Goal: Task Accomplishment & Management: Use online tool/utility

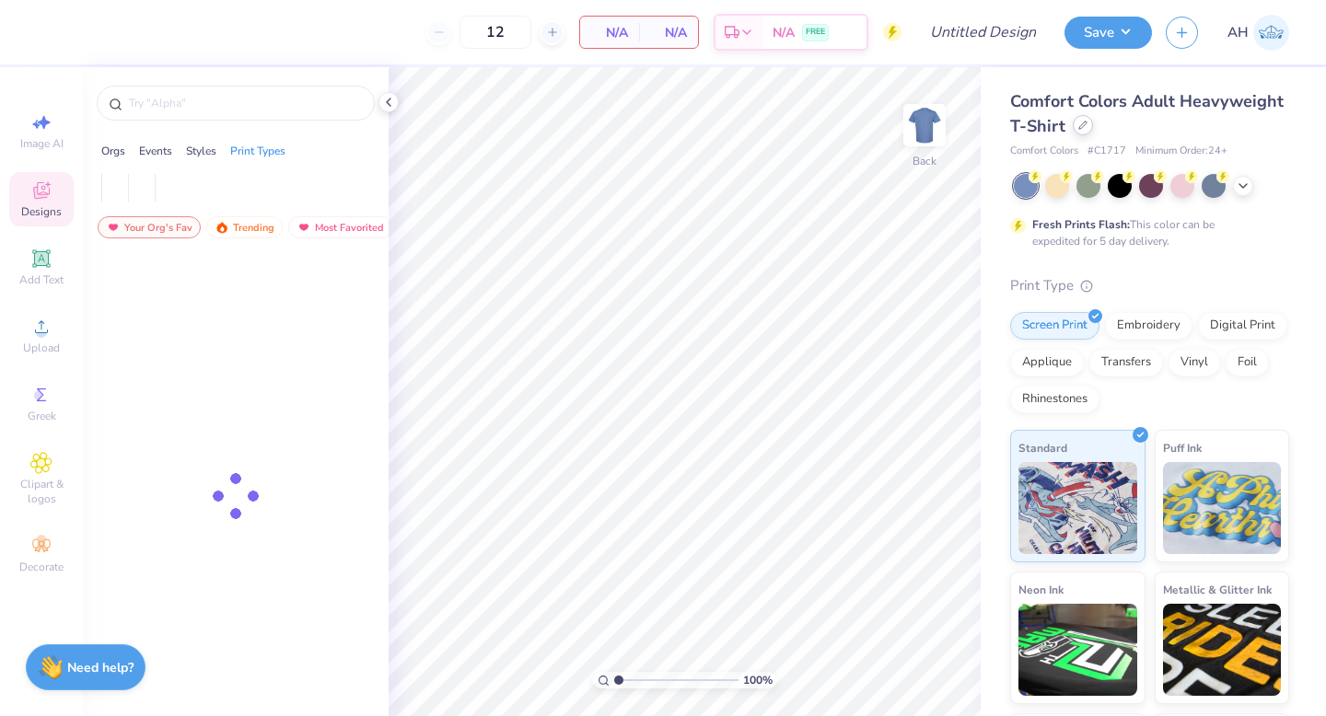
click at [1084, 121] on div at bounding box center [1082, 125] width 20 height 20
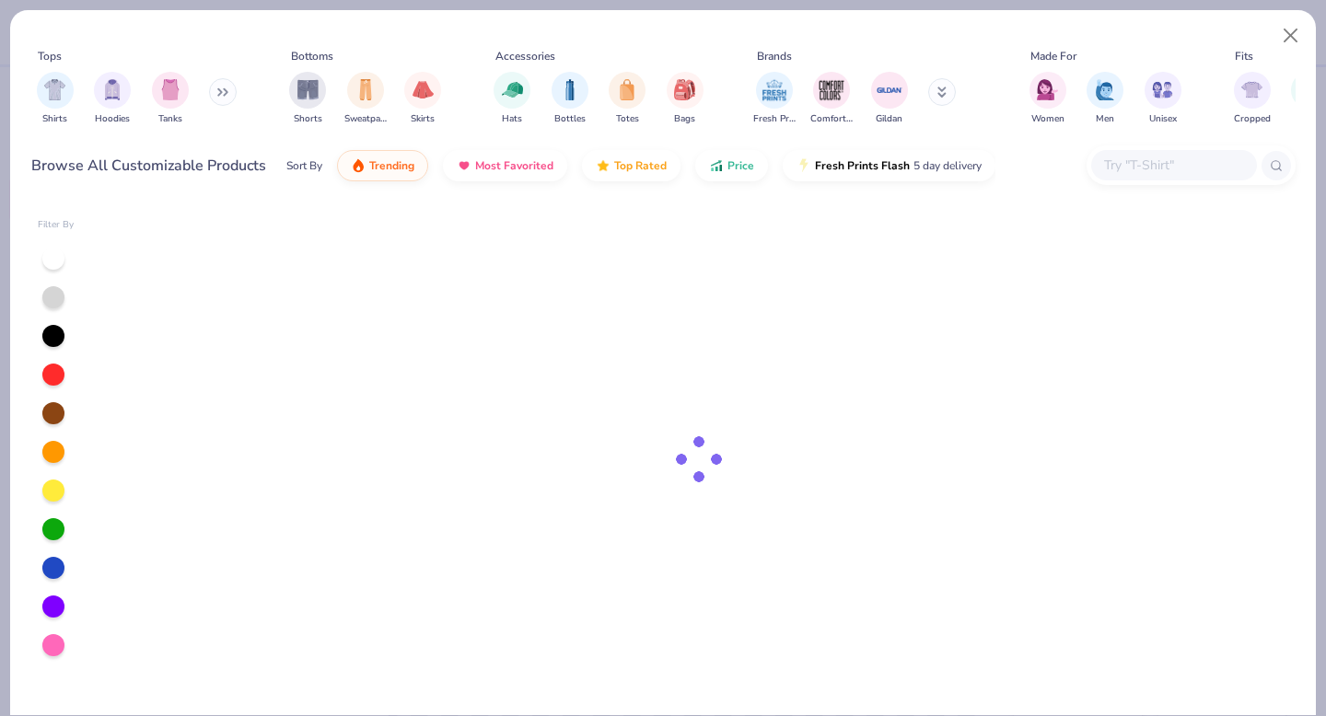
click at [1123, 159] on input "text" at bounding box center [1173, 165] width 142 height 21
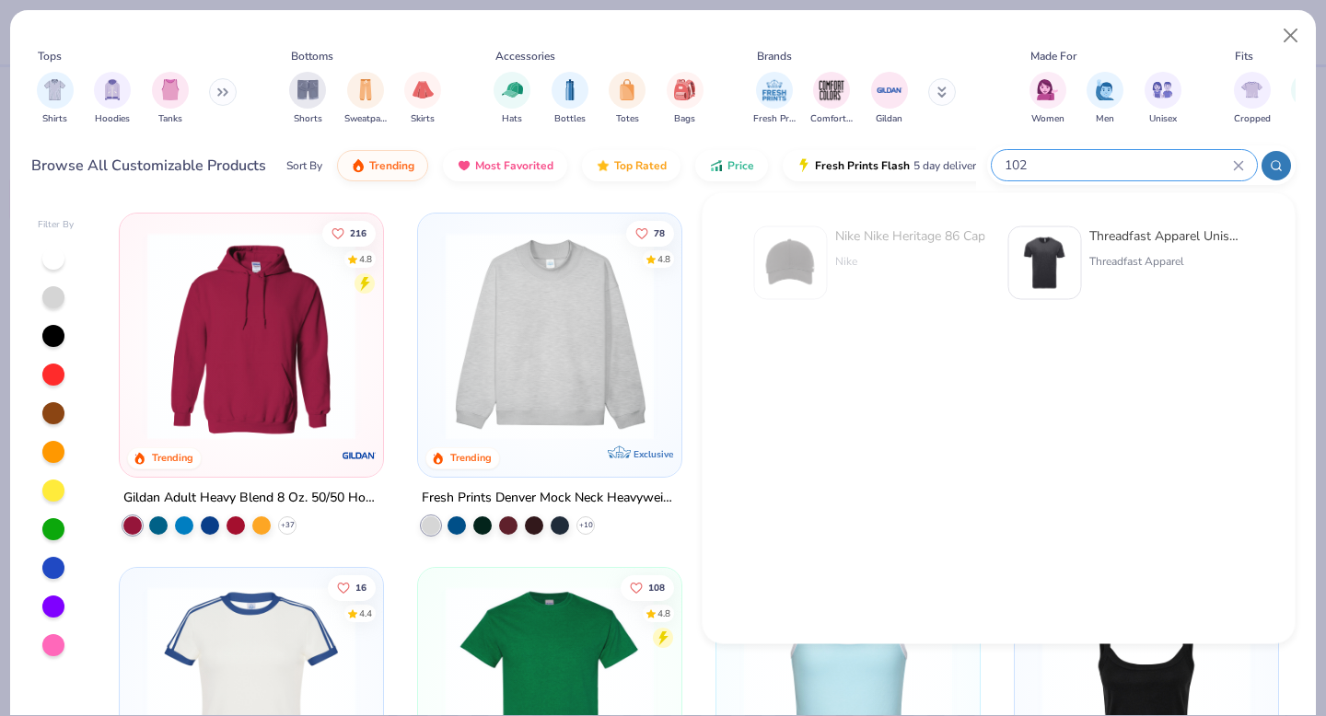
click at [1008, 163] on input "102" at bounding box center [1118, 165] width 230 height 21
click at [1008, 161] on input "102" at bounding box center [1118, 165] width 230 height 21
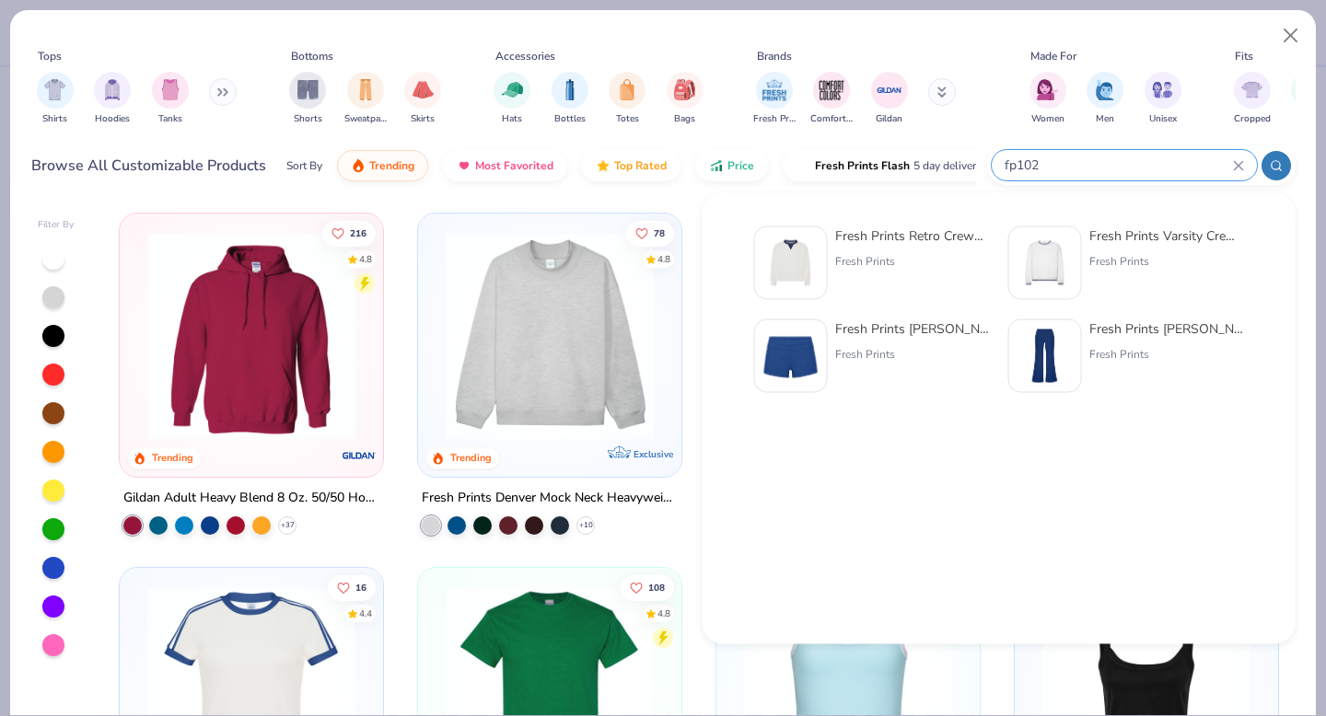
type input "fp102"
click at [934, 240] on div "Fresh Prints Retro Crewneck" at bounding box center [912, 235] width 155 height 19
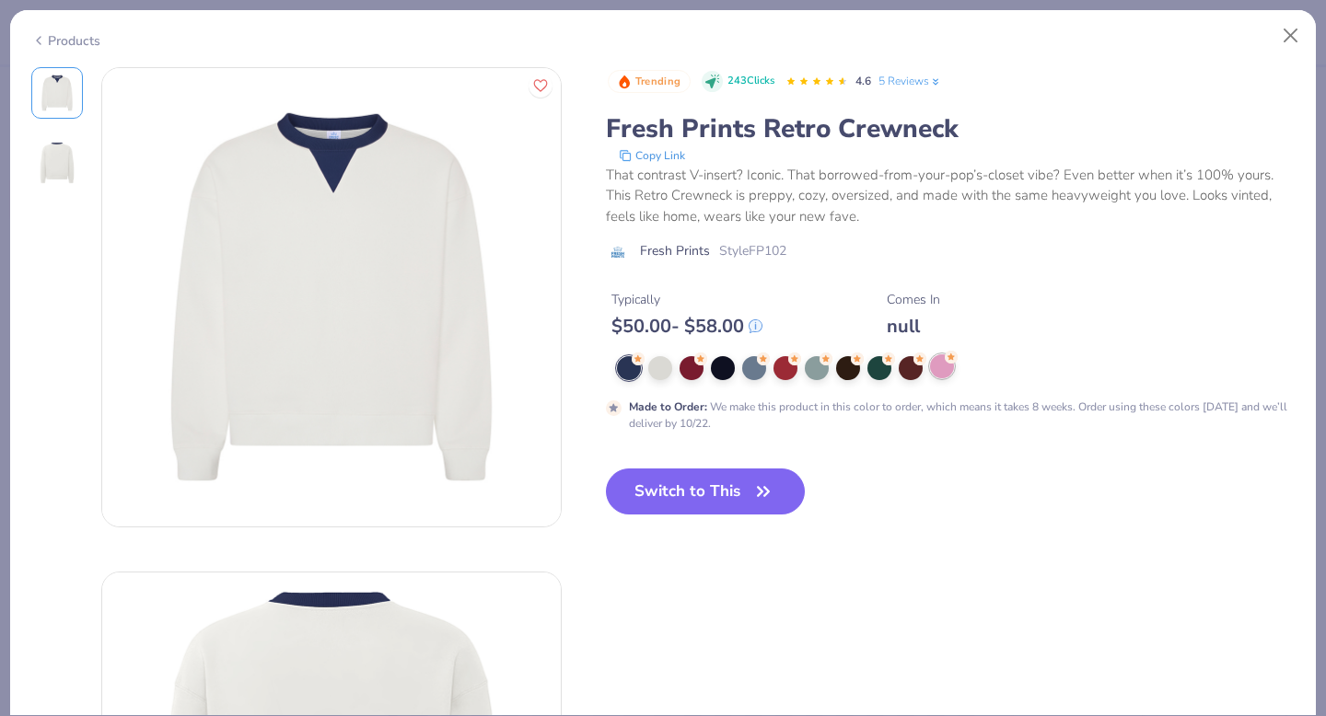
click at [947, 368] on div at bounding box center [942, 366] width 24 height 24
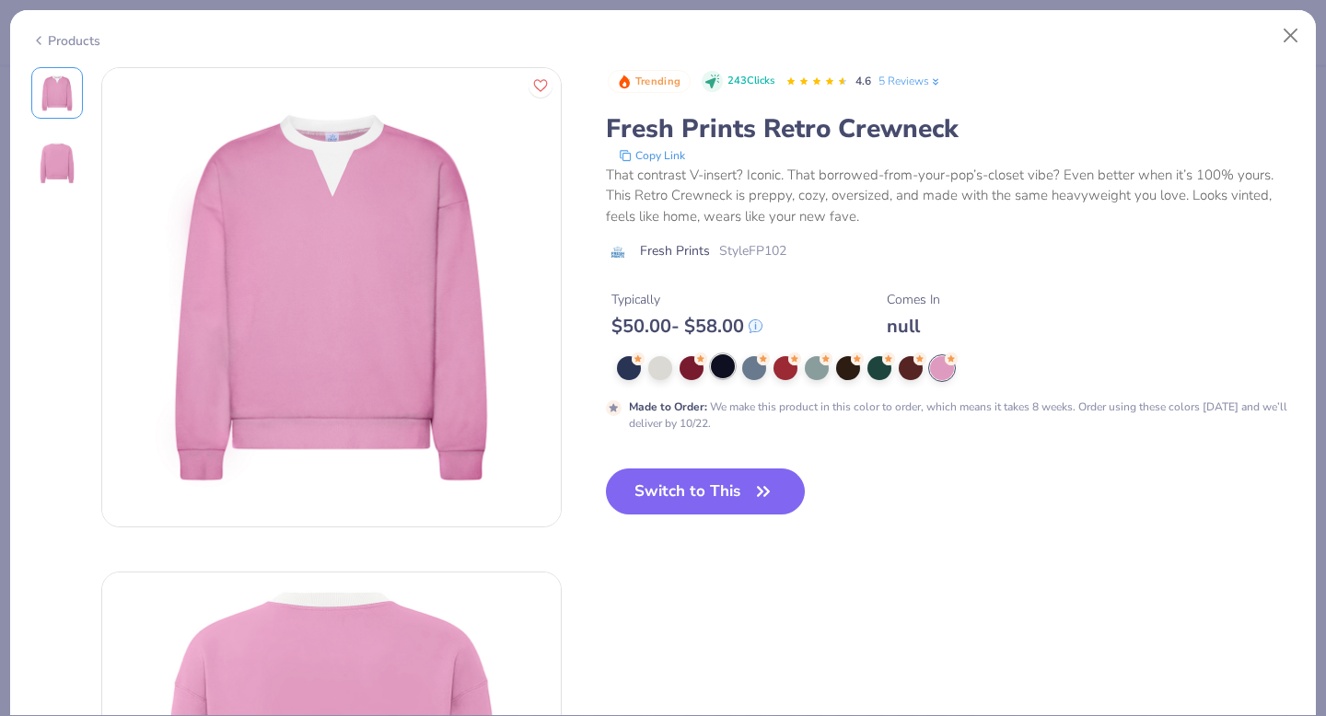
click at [715, 364] on div at bounding box center [723, 366] width 24 height 24
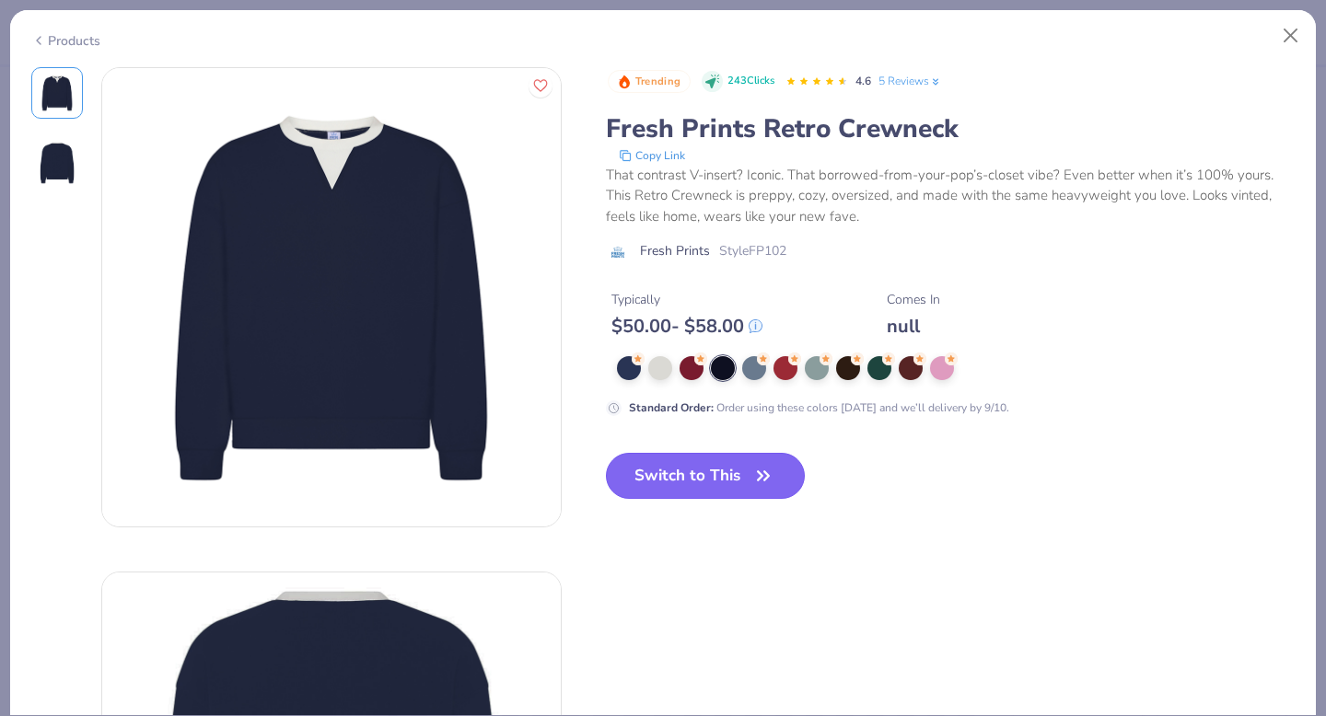
click at [680, 479] on button "Switch to This" at bounding box center [706, 476] width 200 height 46
type input "50"
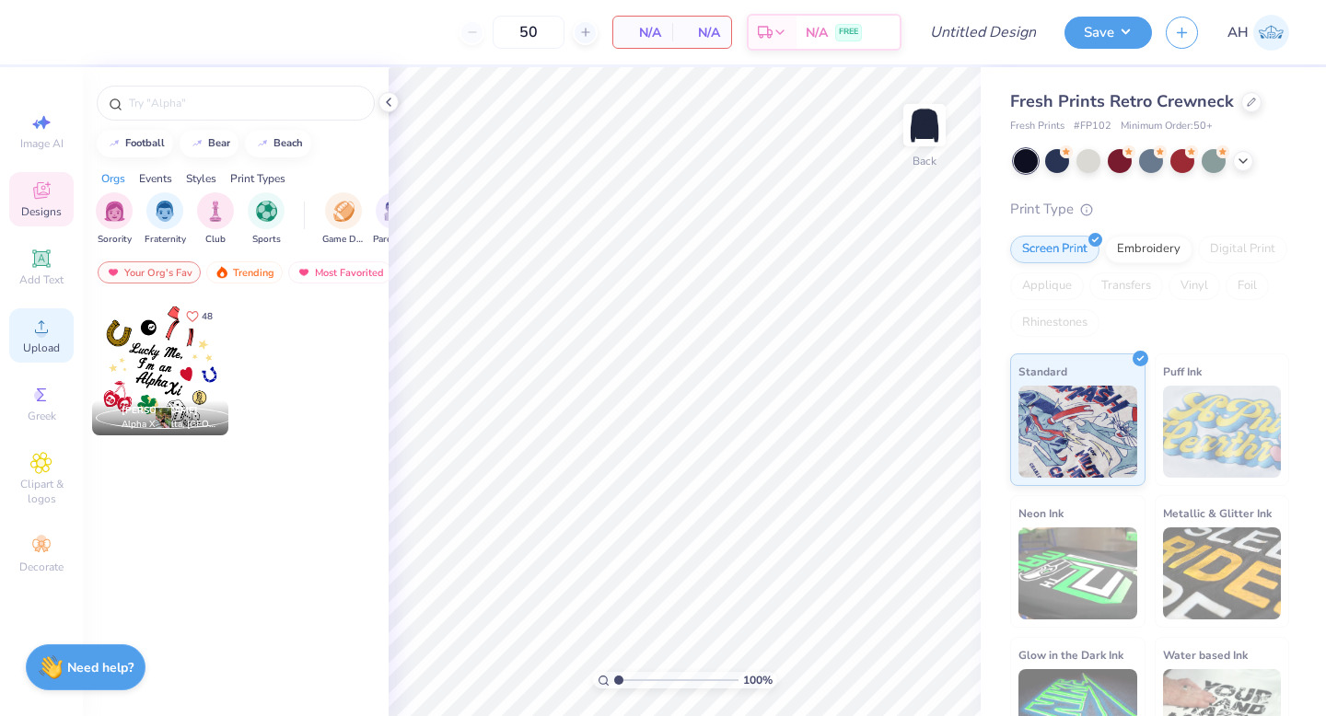
click at [41, 341] on span "Upload" at bounding box center [41, 348] width 37 height 15
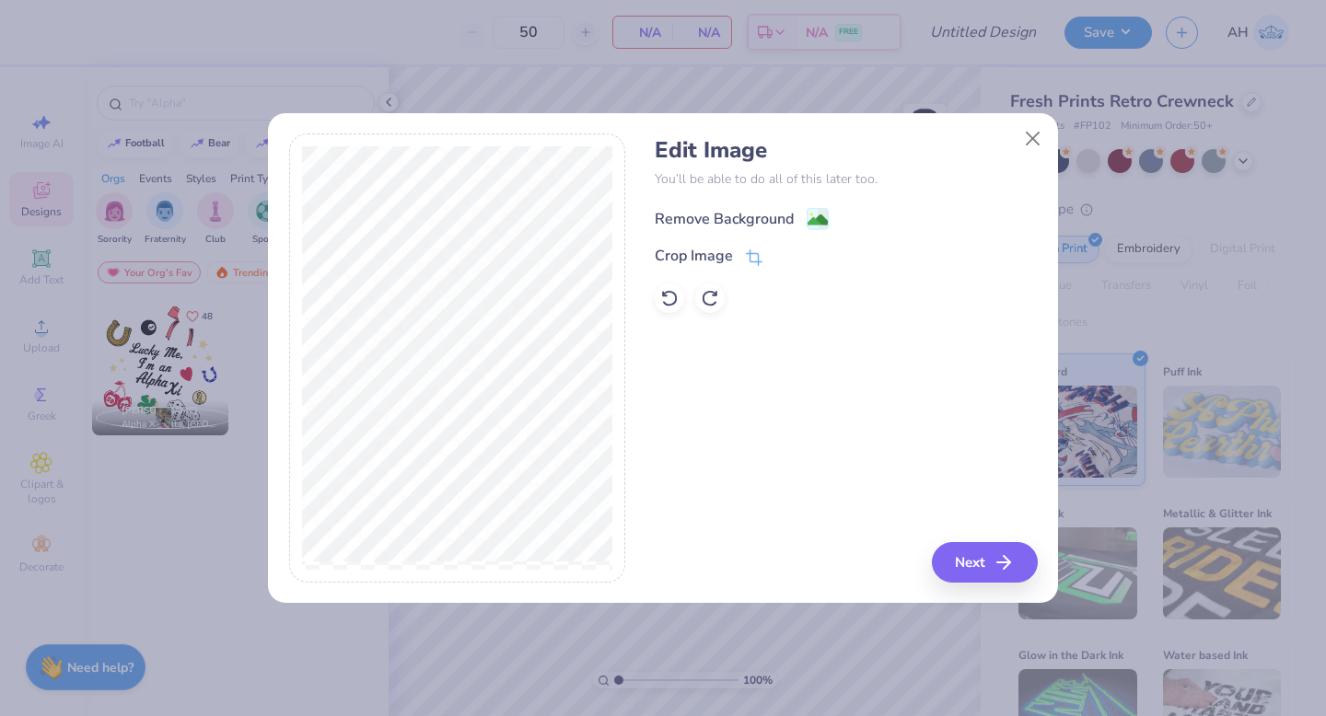
click at [824, 211] on image at bounding box center [817, 220] width 20 height 20
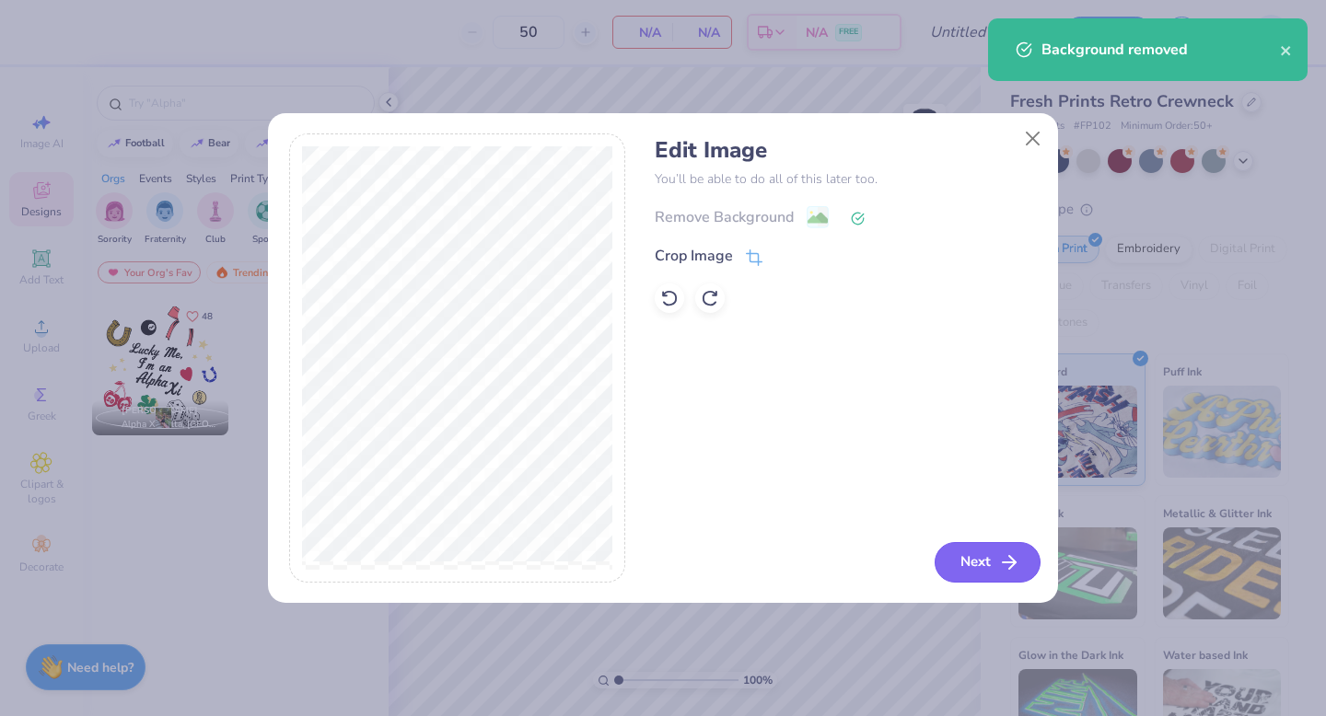
click at [985, 551] on button "Next" at bounding box center [987, 562] width 106 height 41
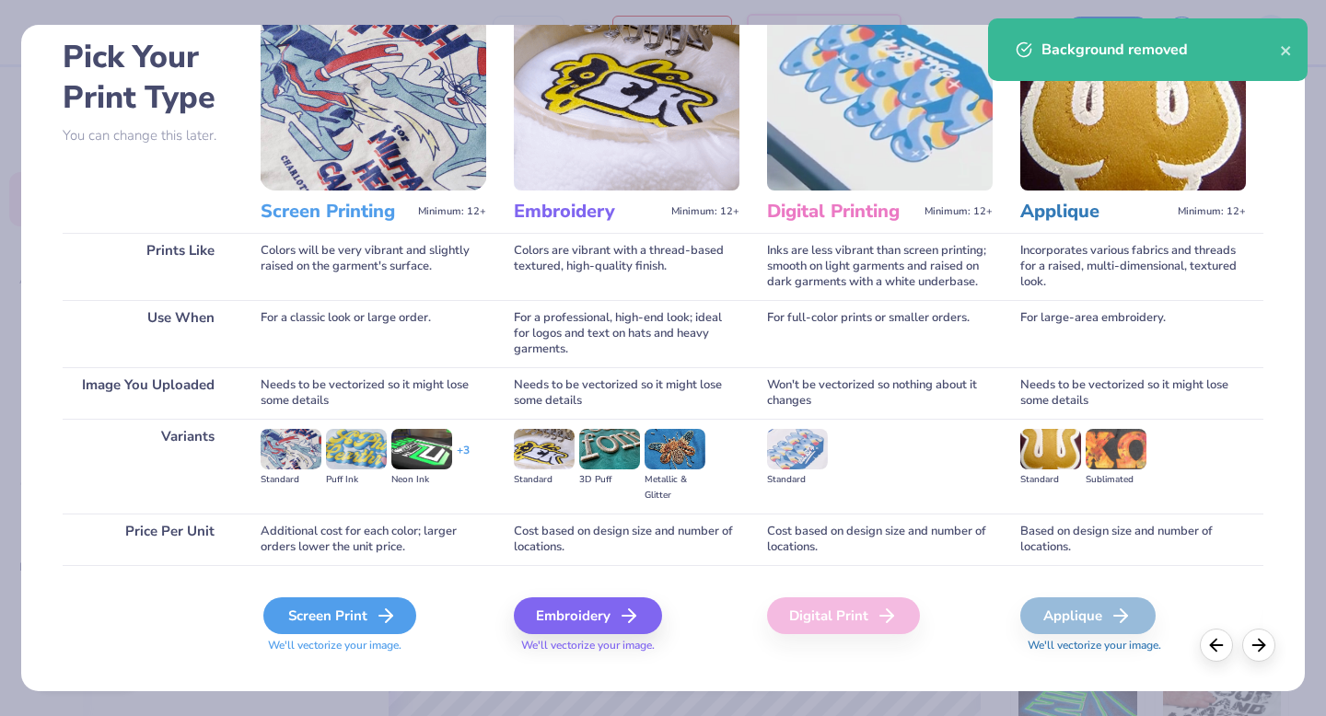
scroll to position [95, 0]
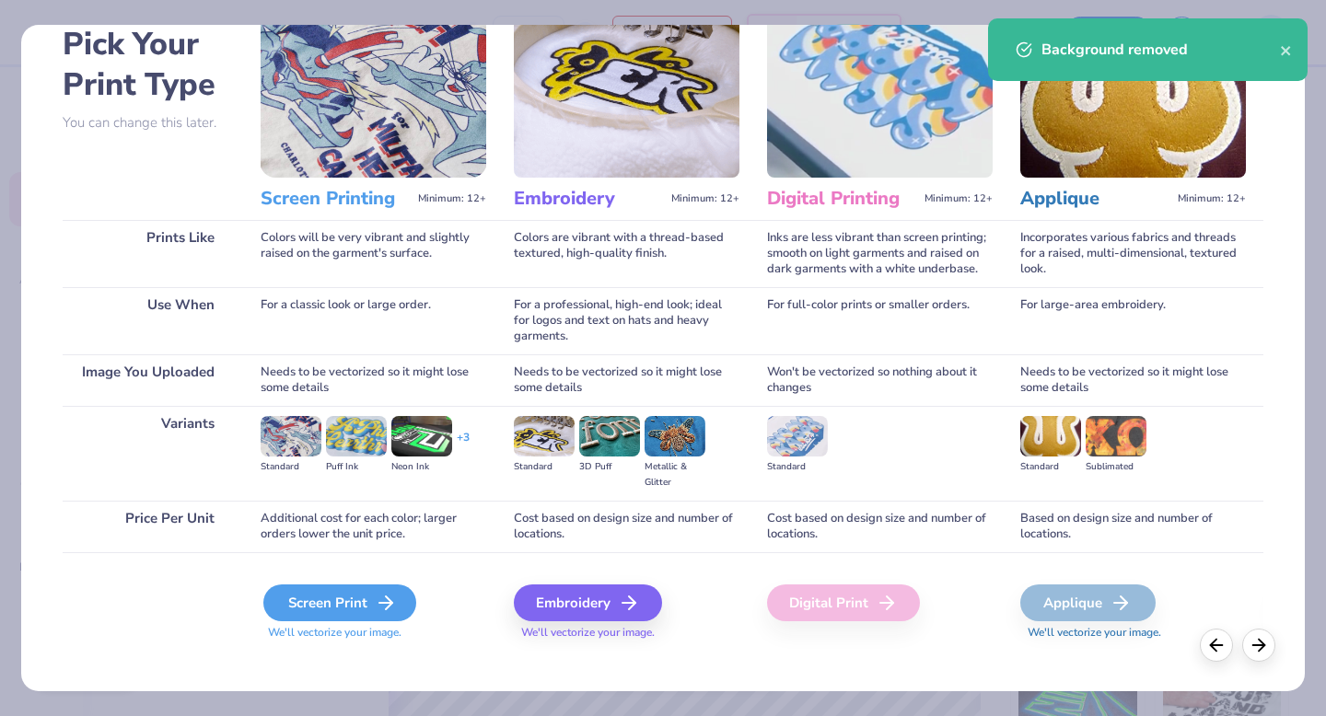
click at [364, 586] on div "Screen Print" at bounding box center [339, 603] width 153 height 37
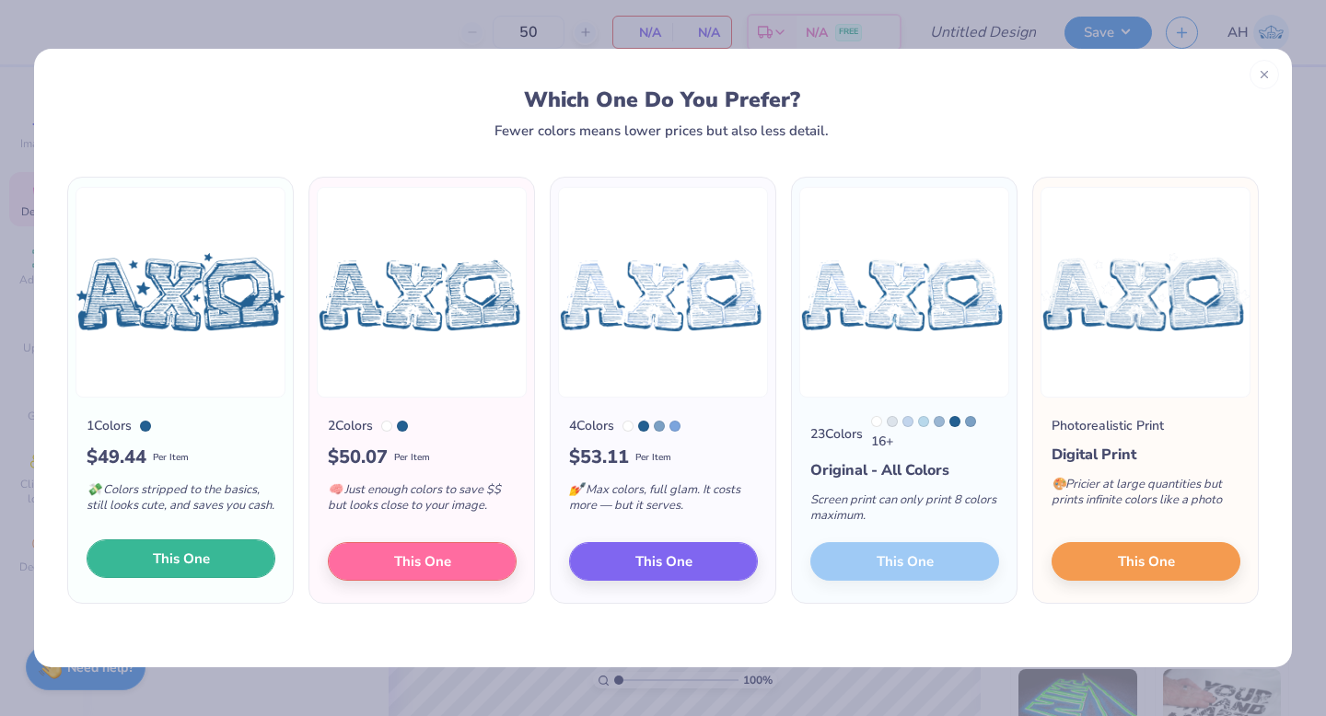
click at [225, 563] on button "This One" at bounding box center [181, 558] width 189 height 39
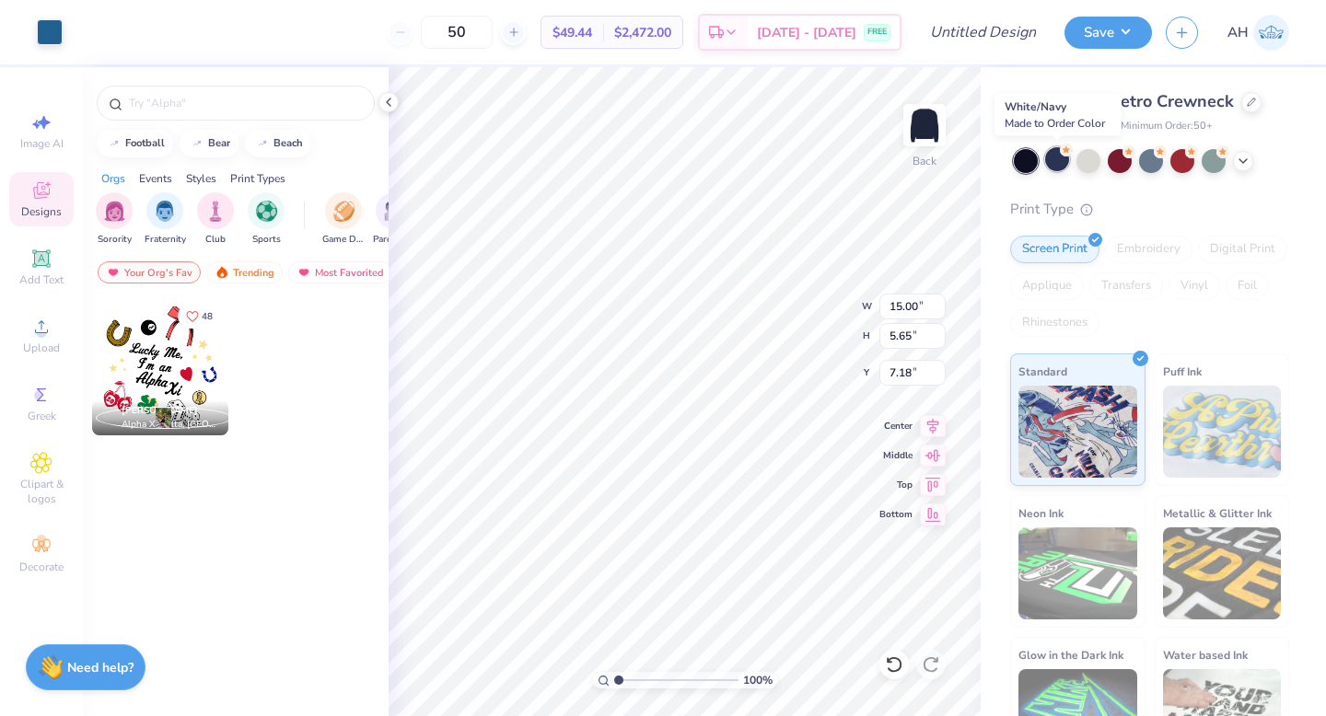
click at [1054, 167] on div at bounding box center [1057, 159] width 24 height 24
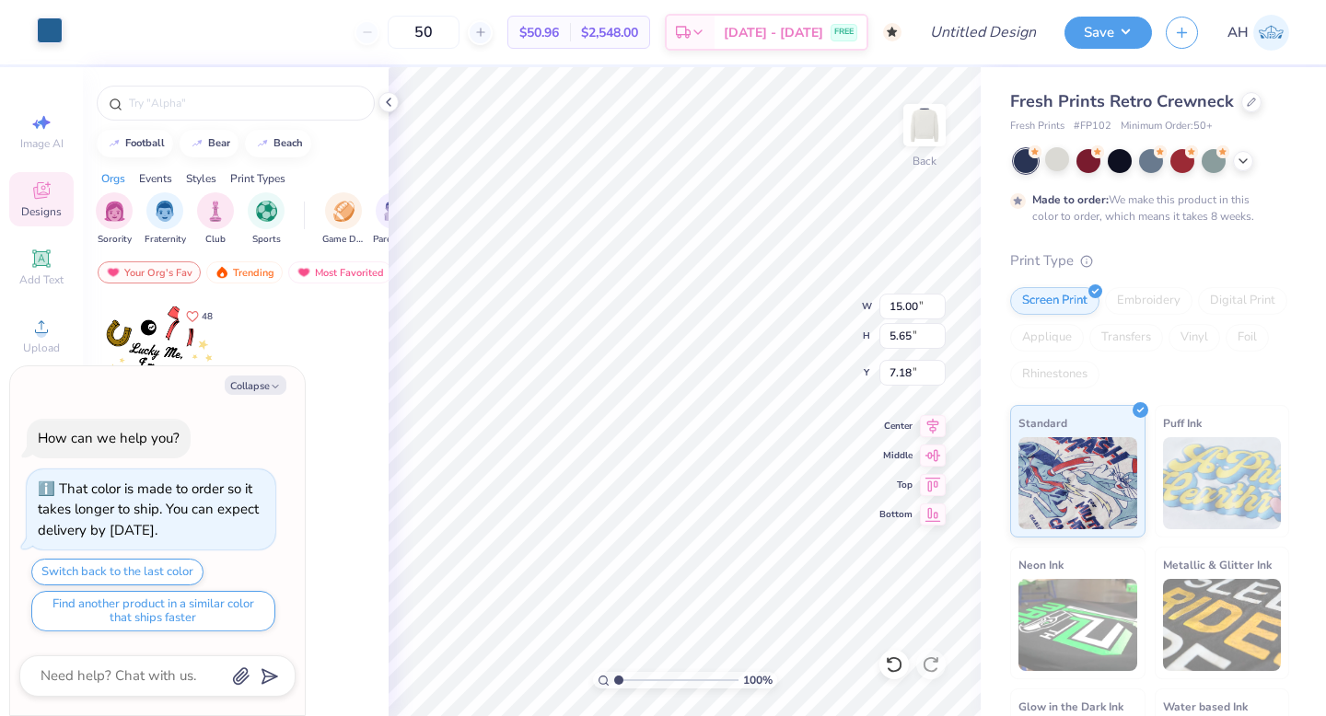
click at [43, 32] on div at bounding box center [50, 30] width 26 height 26
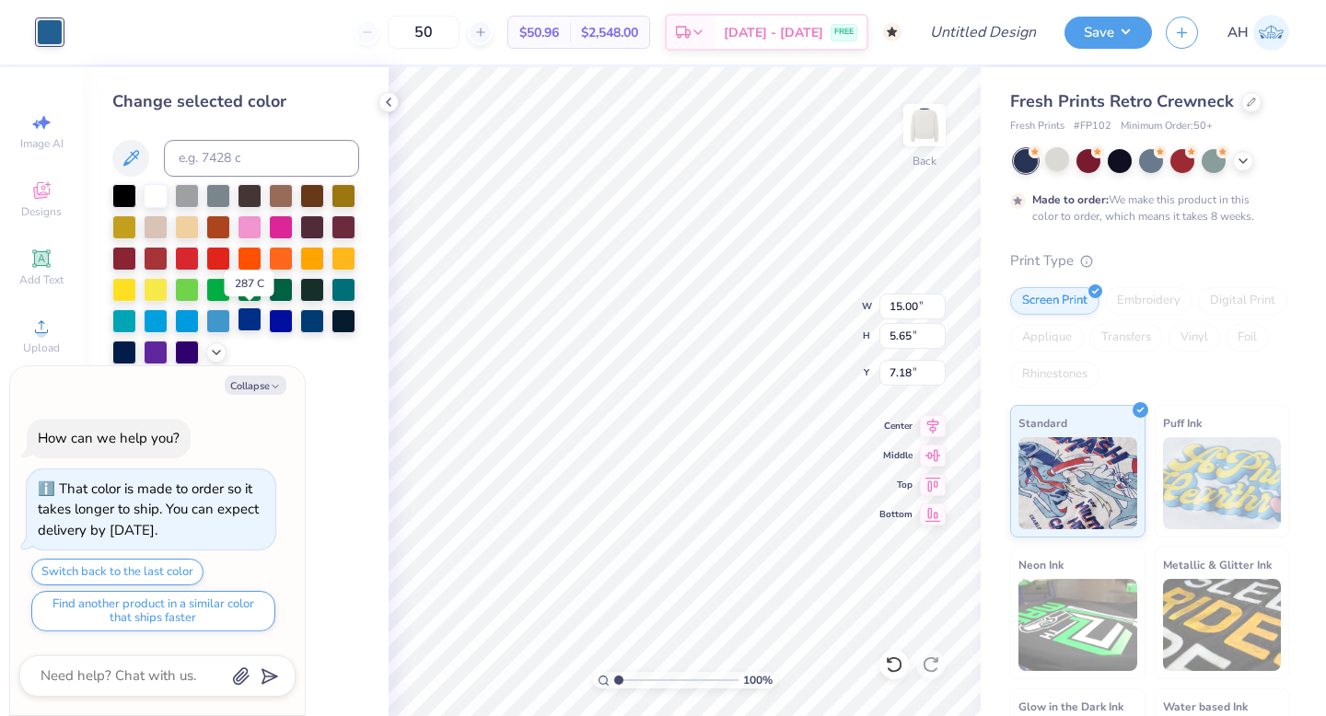
click at [245, 323] on div at bounding box center [250, 319] width 24 height 24
click at [310, 325] on div at bounding box center [312, 319] width 24 height 24
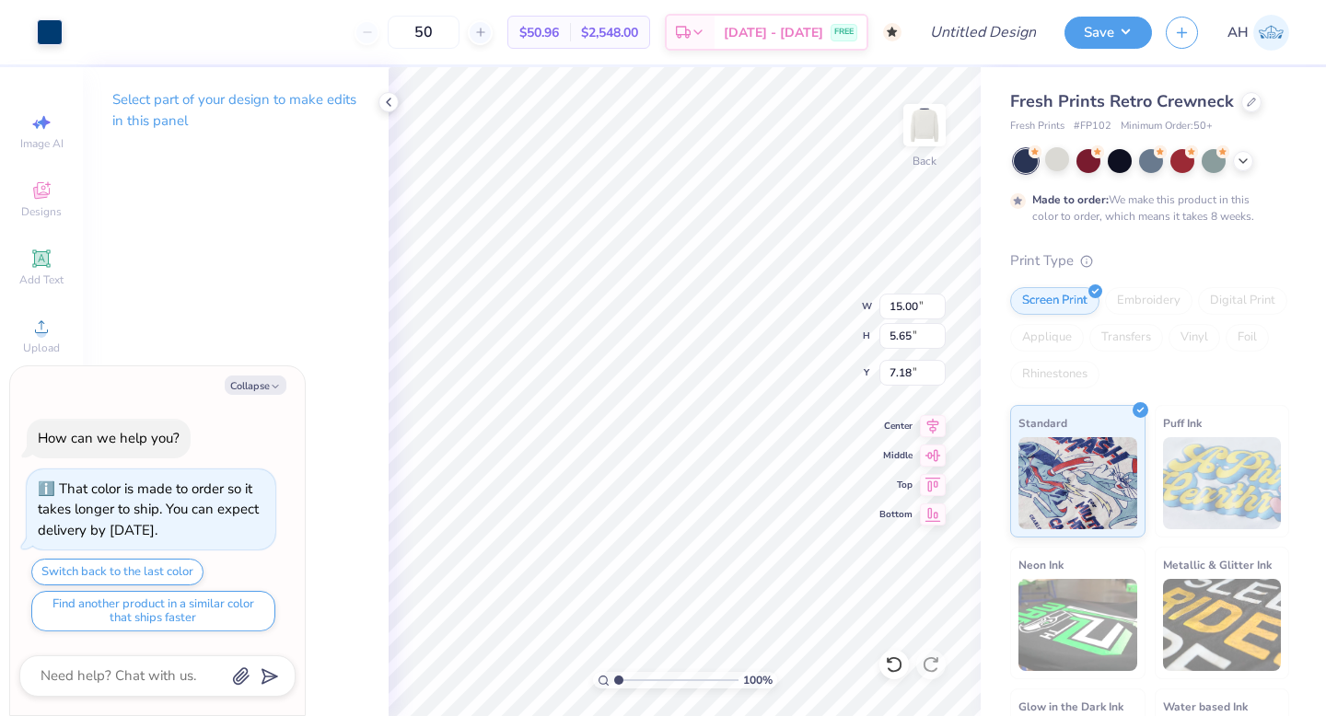
type textarea "x"
type input "12.76"
type input "4.81"
type input "8.02"
type textarea "x"
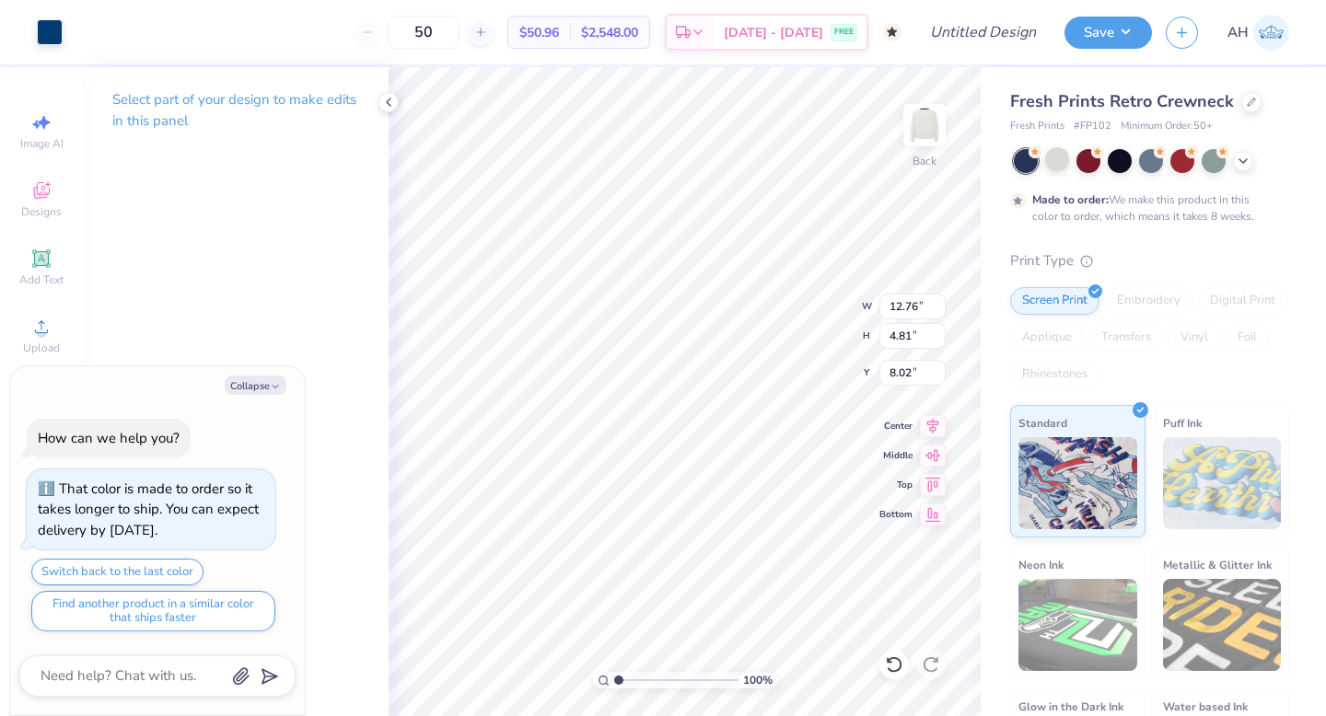
type input "3.00"
click at [931, 422] on icon at bounding box center [933, 424] width 12 height 16
type textarea "x"
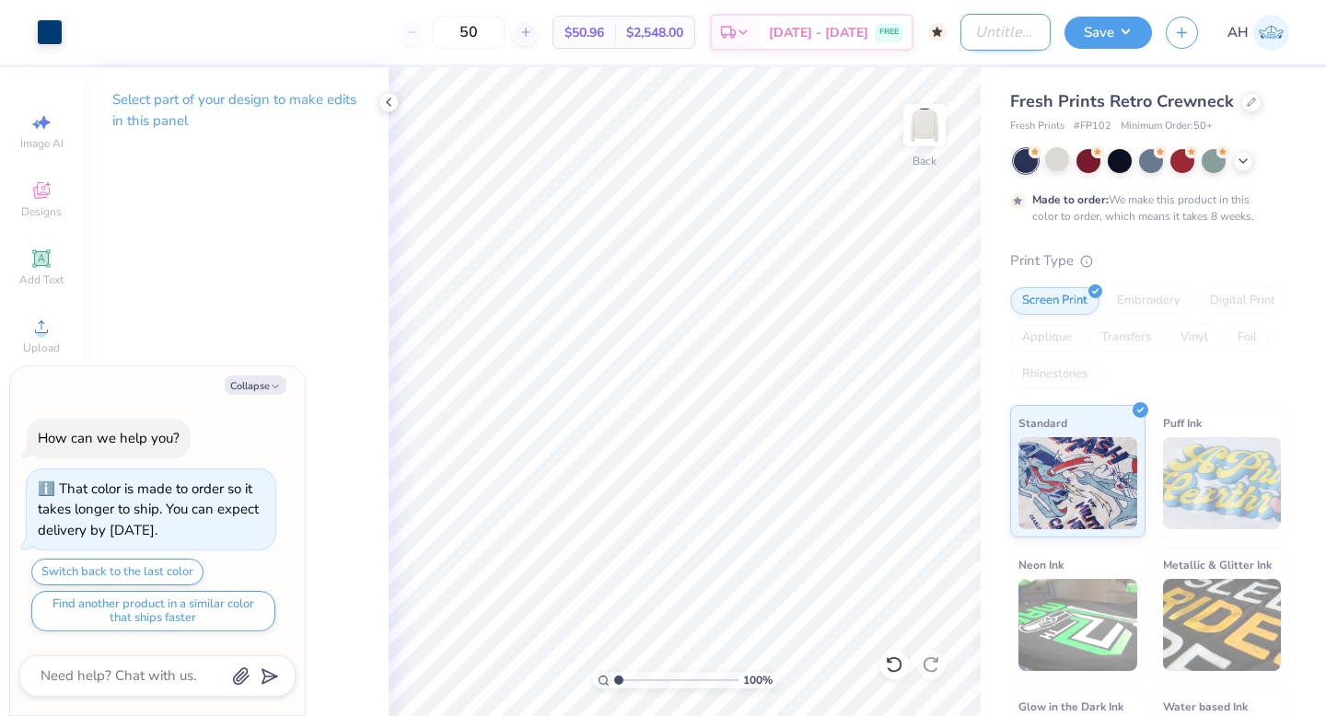
click at [992, 37] on input "Design Title" at bounding box center [1005, 32] width 90 height 37
type input "C"
type textarea "x"
type input "Ch"
type textarea "x"
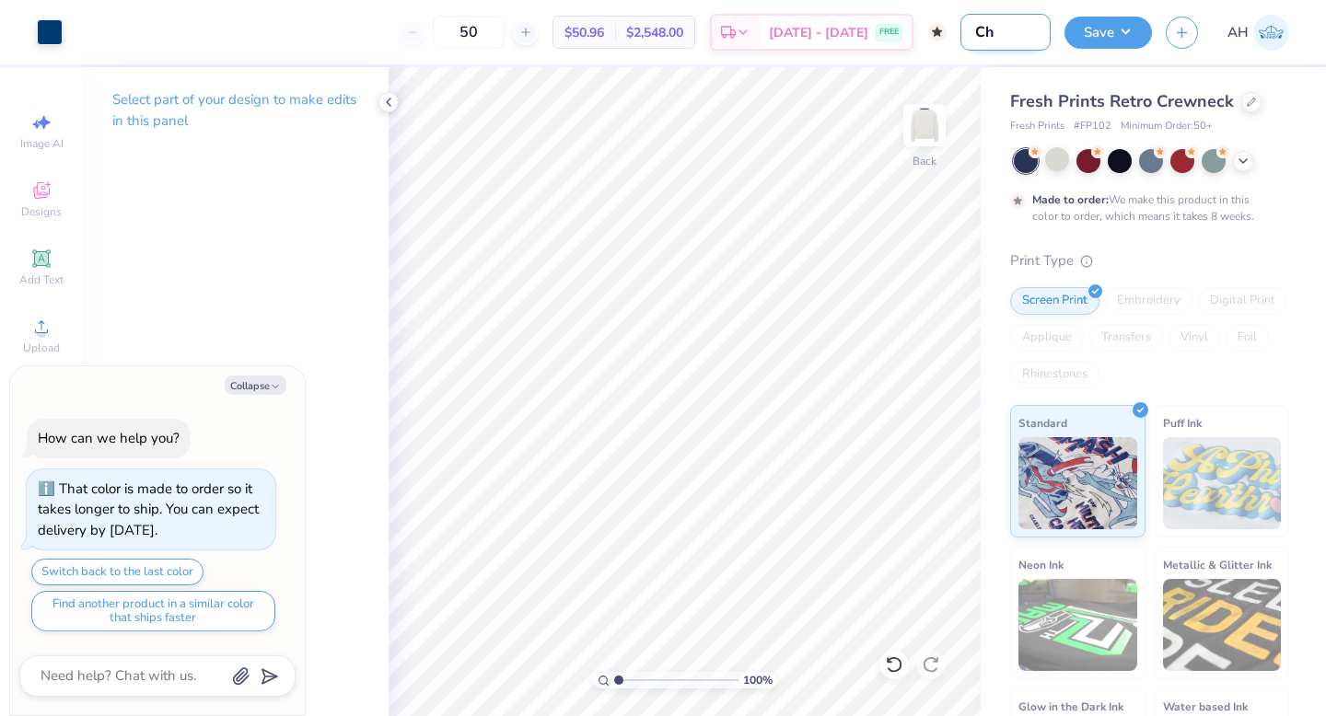
type input "Chi"
type textarea "x"
type input "Chi"
type textarea "x"
type input "Chi O"
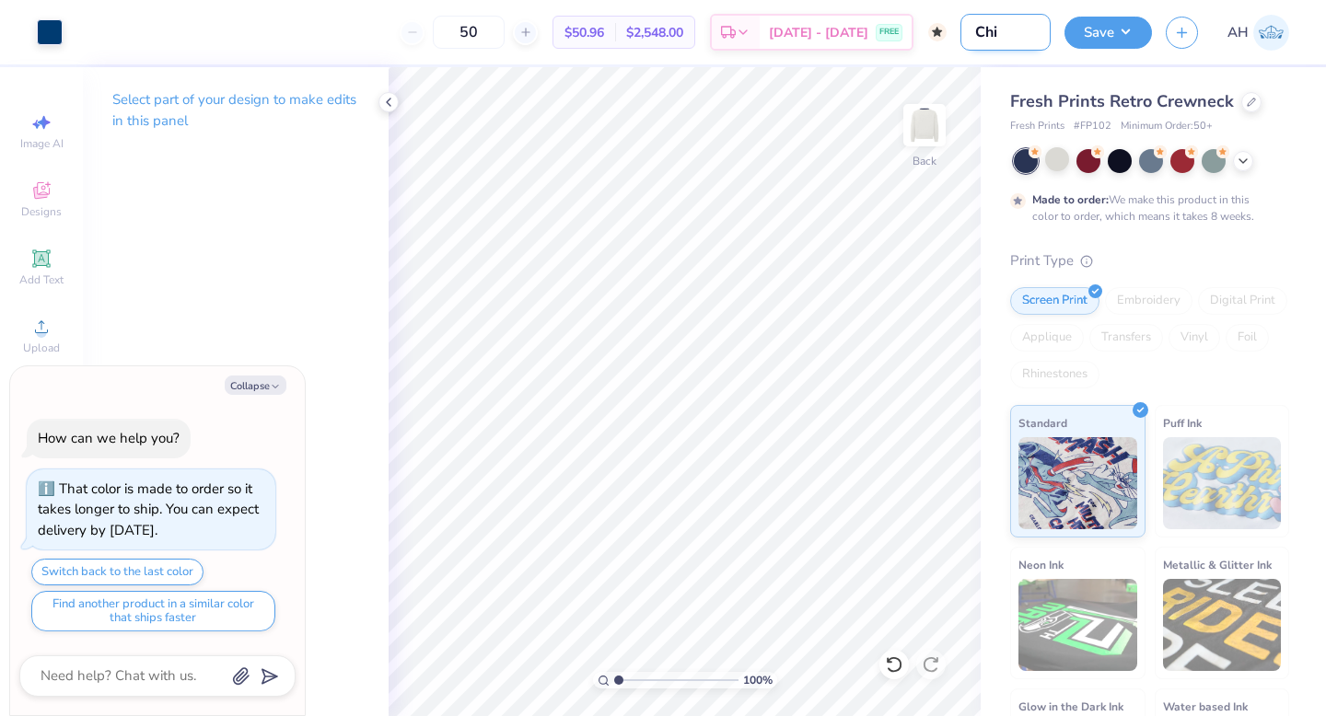
type textarea "x"
type input "Chi O"
type textarea "x"
type input "Chi O P"
type textarea "x"
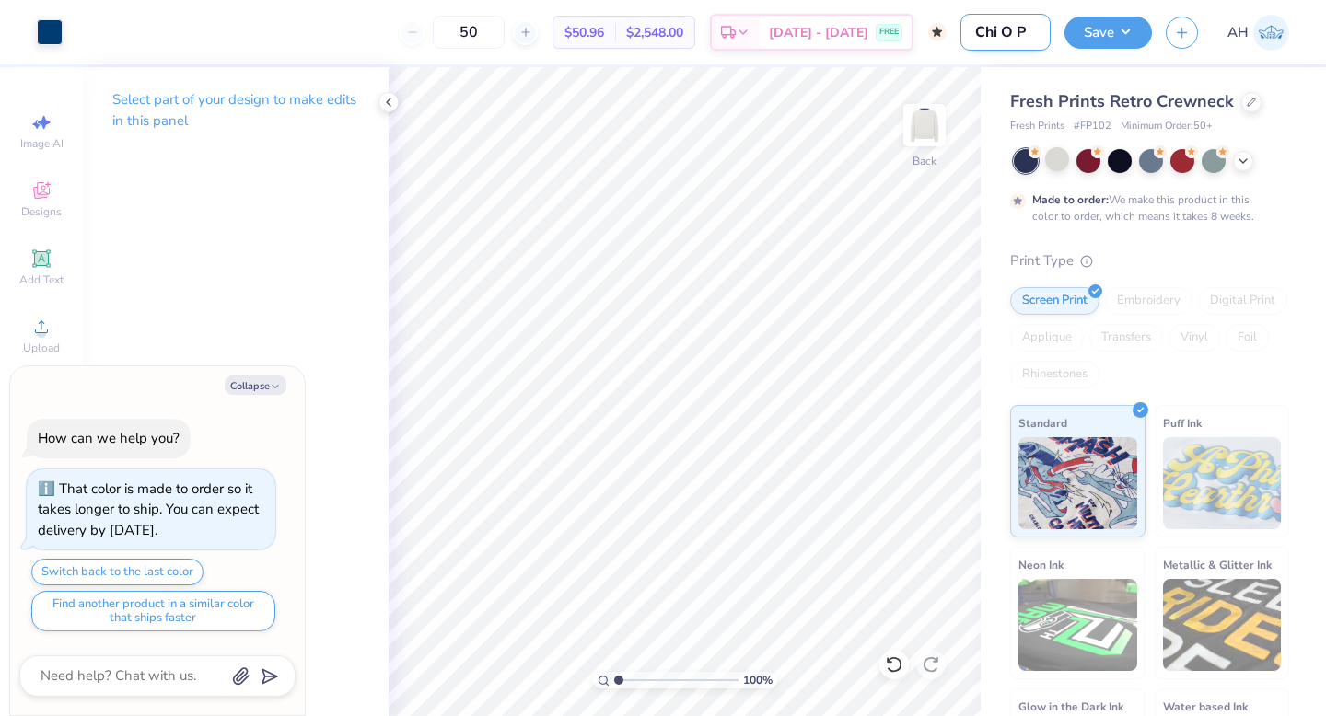
type input "Chi O PR"
type textarea "x"
type input "Chi O PR"
click at [1121, 35] on button "Save" at bounding box center [1107, 30] width 87 height 32
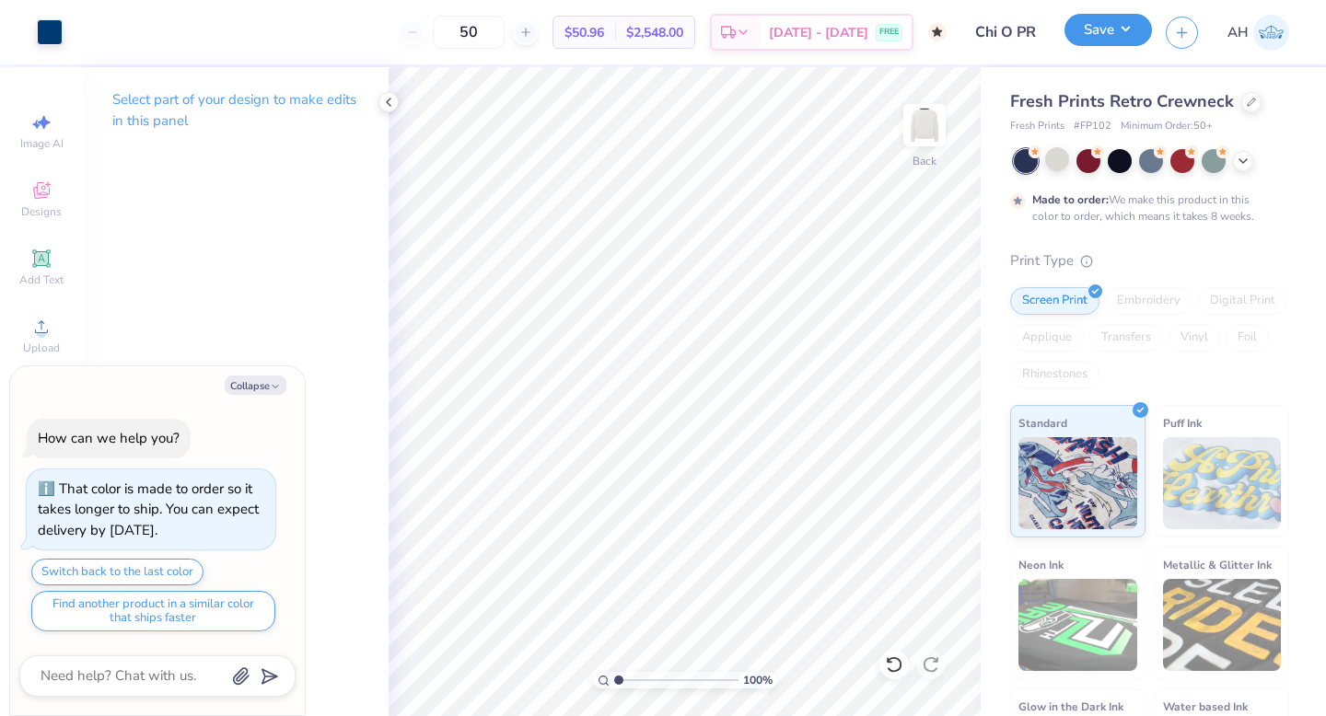
type textarea "x"
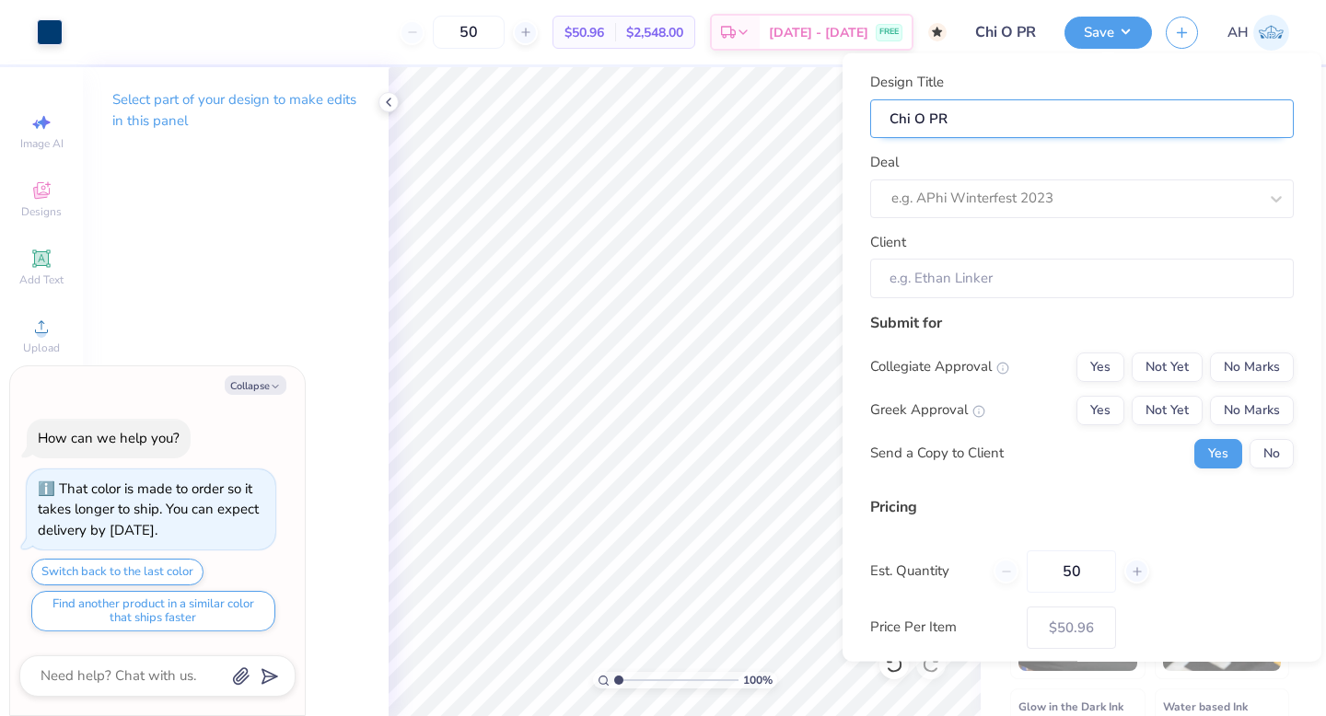
click at [926, 117] on input "Chi O PR" at bounding box center [1081, 119] width 423 height 40
type input "Chi O FPR"
type textarea "x"
type input "Chi O FPR"
type input "Chi O FaPR"
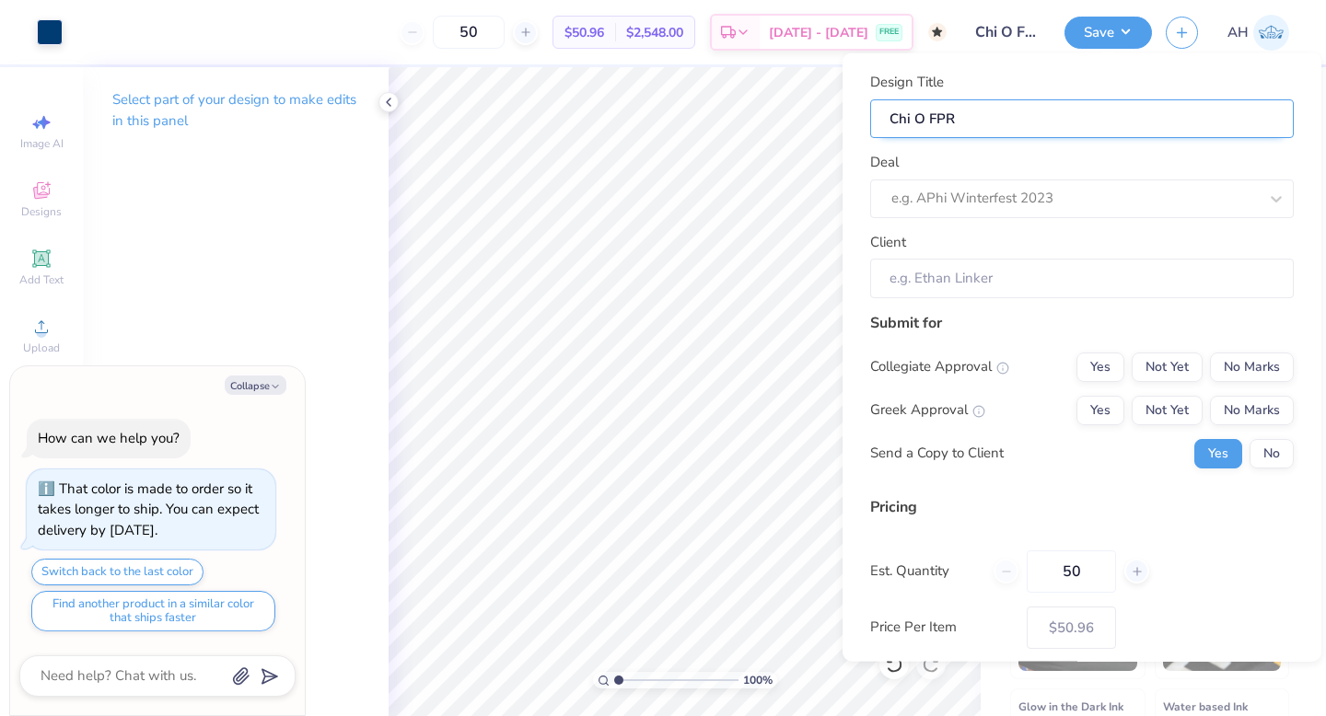
type textarea "x"
type input "Chi O FaPR"
type input "Chi O FalPR"
type textarea "x"
type input "Chi O FalPR"
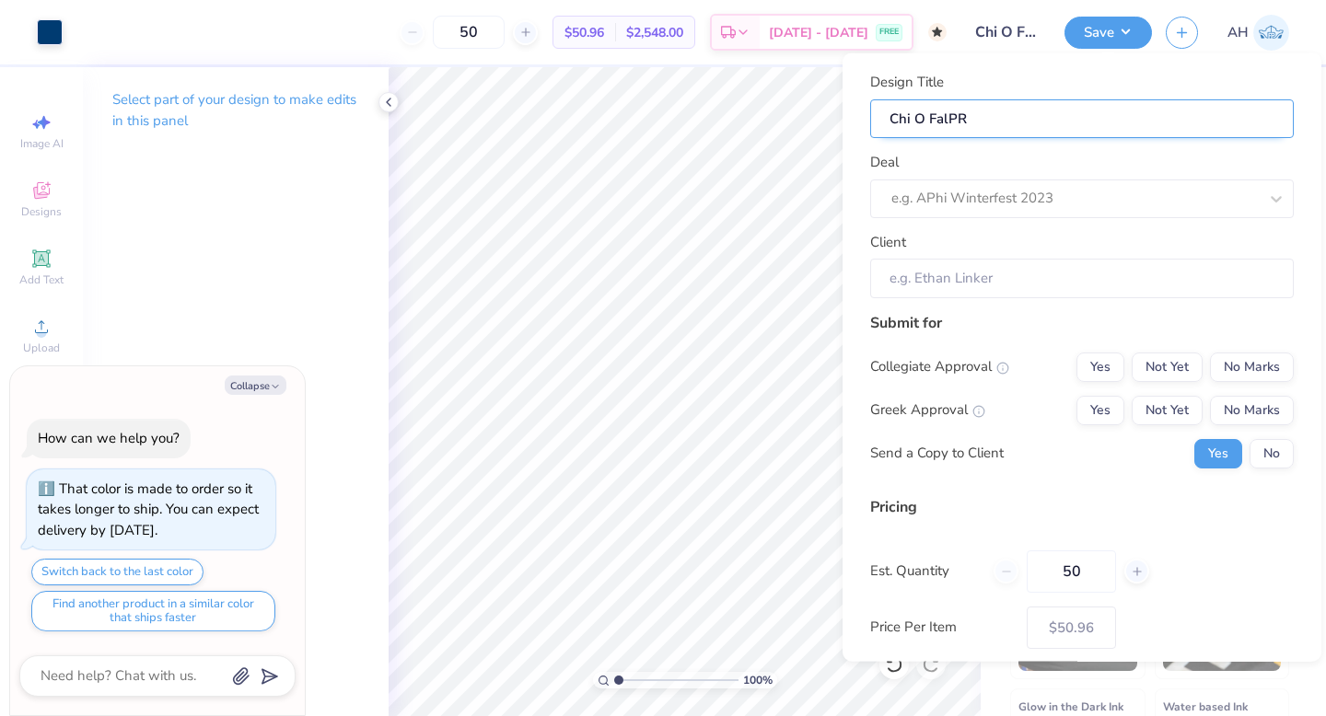
type input "Chi O FallPR"
type textarea "x"
type input "Chi O FallPR"
type input "Chi O Fall PR"
type textarea "x"
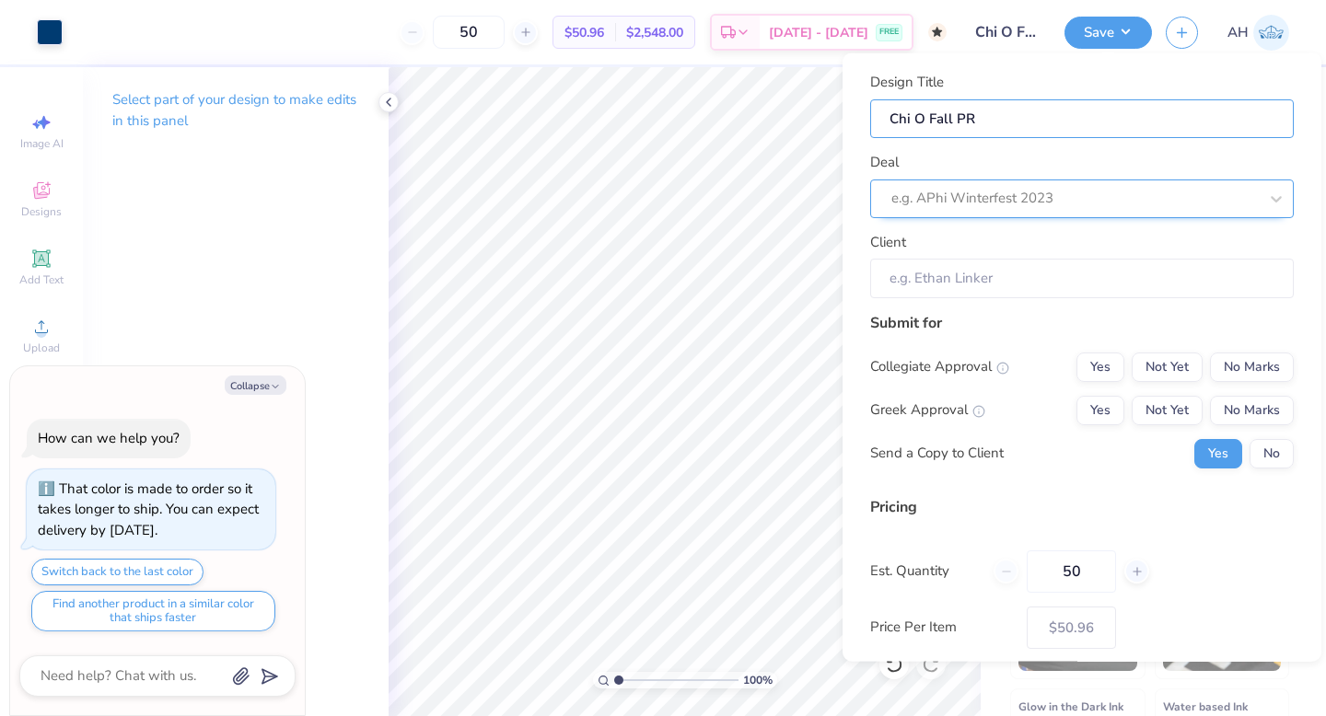
type input "Chi O Fall PR"
click at [974, 199] on div at bounding box center [1074, 198] width 366 height 25
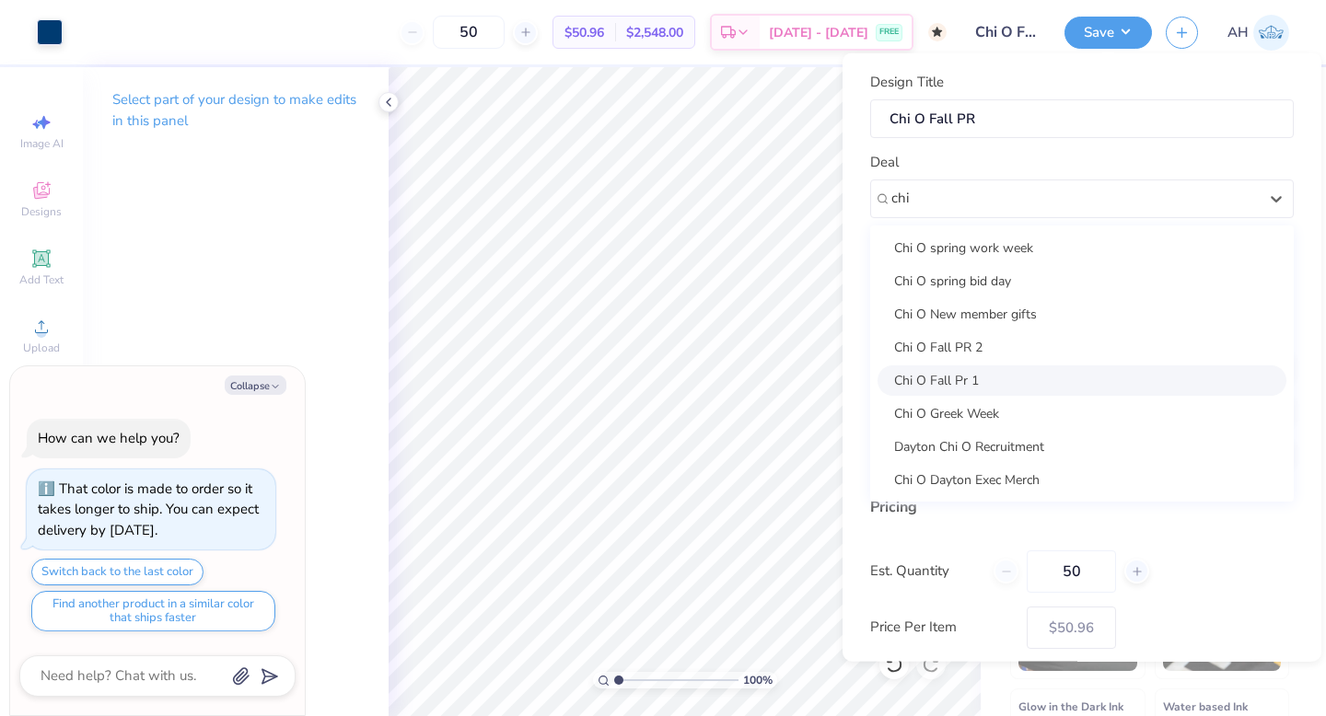
click at [968, 377] on div "Chi O Fall Pr 1" at bounding box center [1081, 380] width 409 height 30
type input "chi"
type textarea "x"
type input "[PERSON_NAME]"
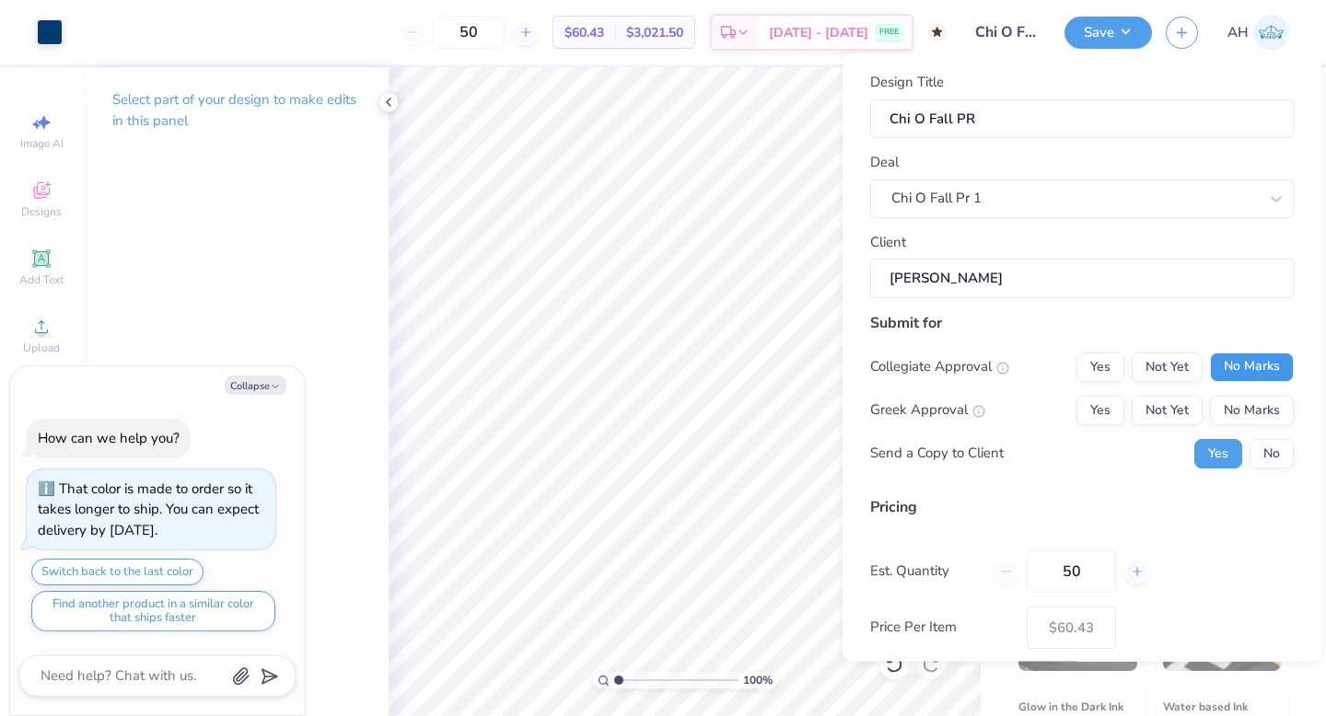
click at [1251, 355] on button "No Marks" at bounding box center [1252, 366] width 84 height 29
click at [1091, 402] on button "Yes" at bounding box center [1100, 409] width 48 height 29
type input "$60.43"
click at [1275, 451] on button "No" at bounding box center [1271, 452] width 44 height 29
type textarea "x"
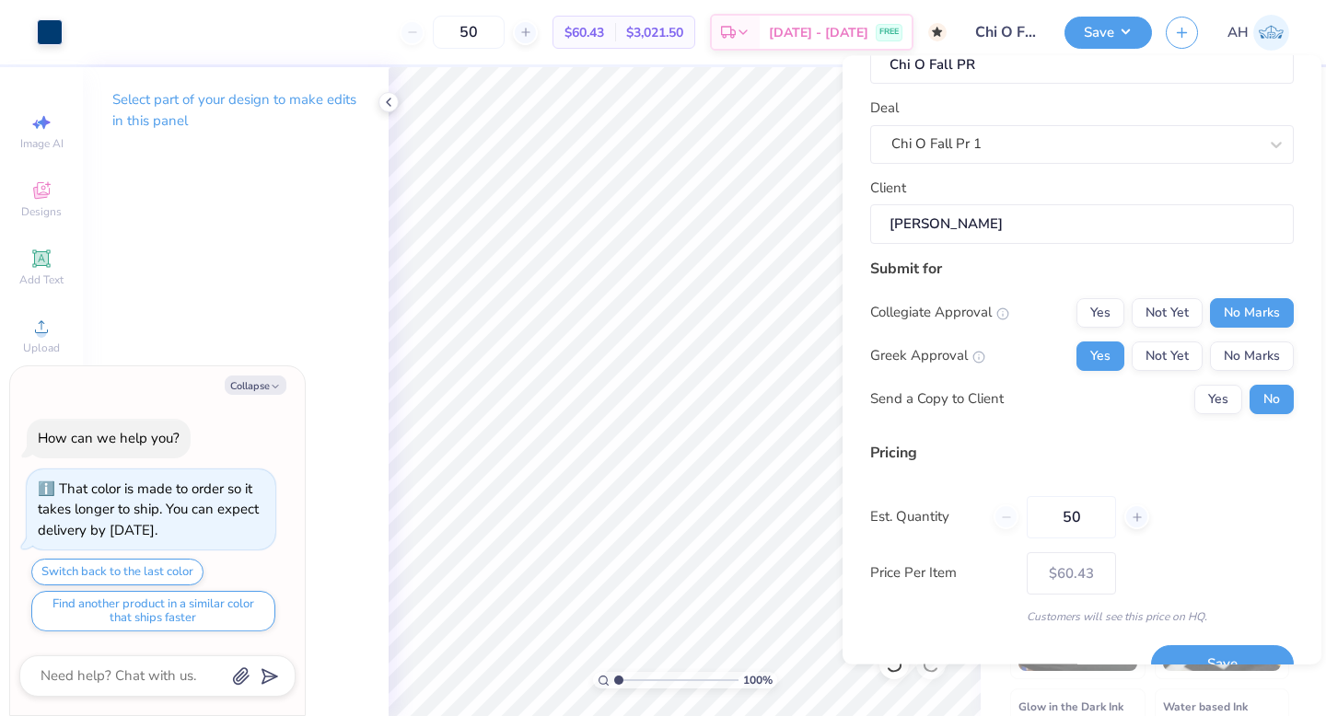
scroll to position [93, 0]
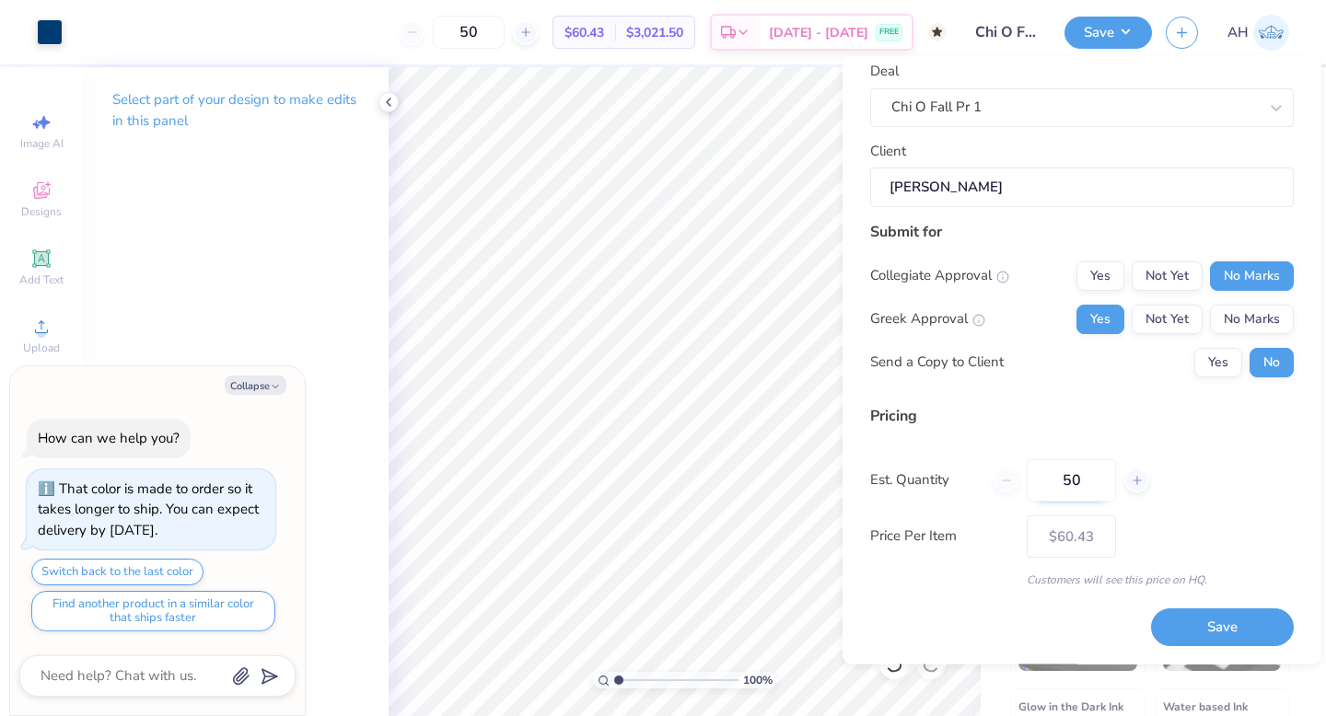
drag, startPoint x: 1086, startPoint y: 485, endPoint x: 1060, endPoint y: 477, distance: 28.0
click at [1060, 477] on input "50" at bounding box center [1070, 480] width 89 height 42
type input "100"
type input "$58.77"
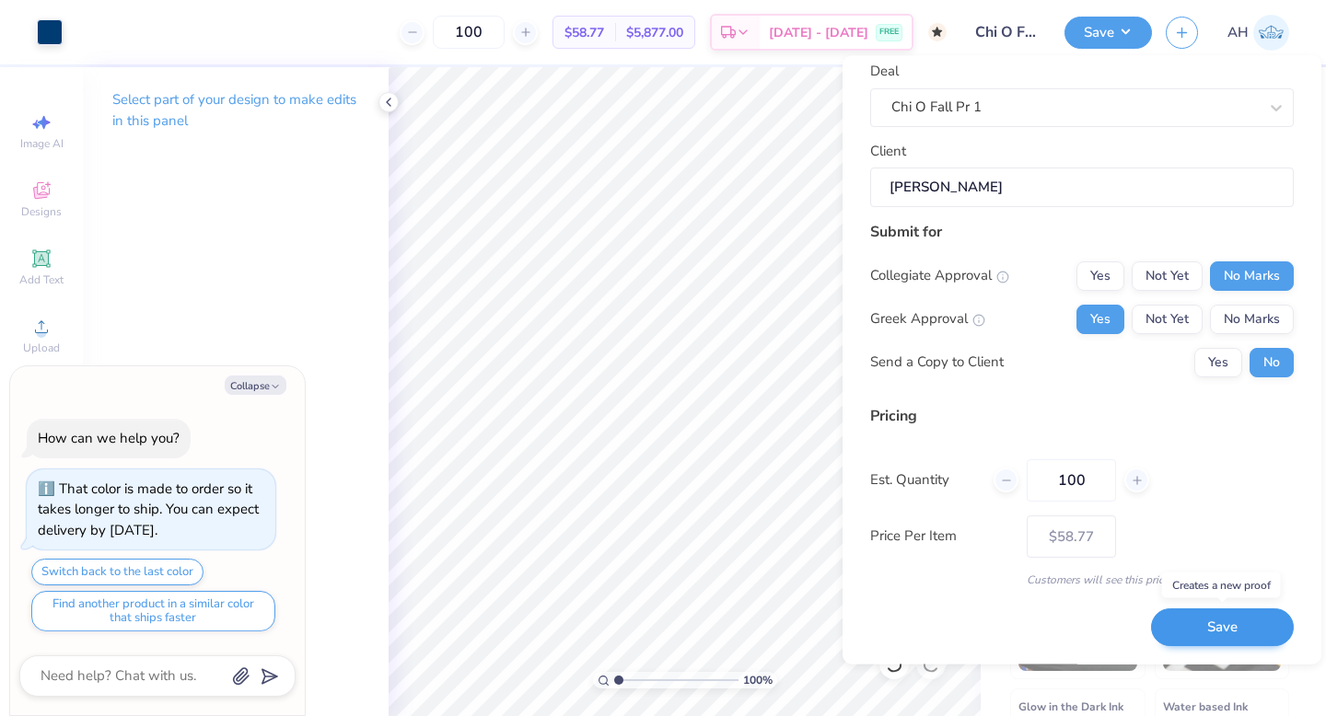
type input "100"
click at [1165, 627] on button "Save" at bounding box center [1222, 628] width 143 height 38
type input "$58.77"
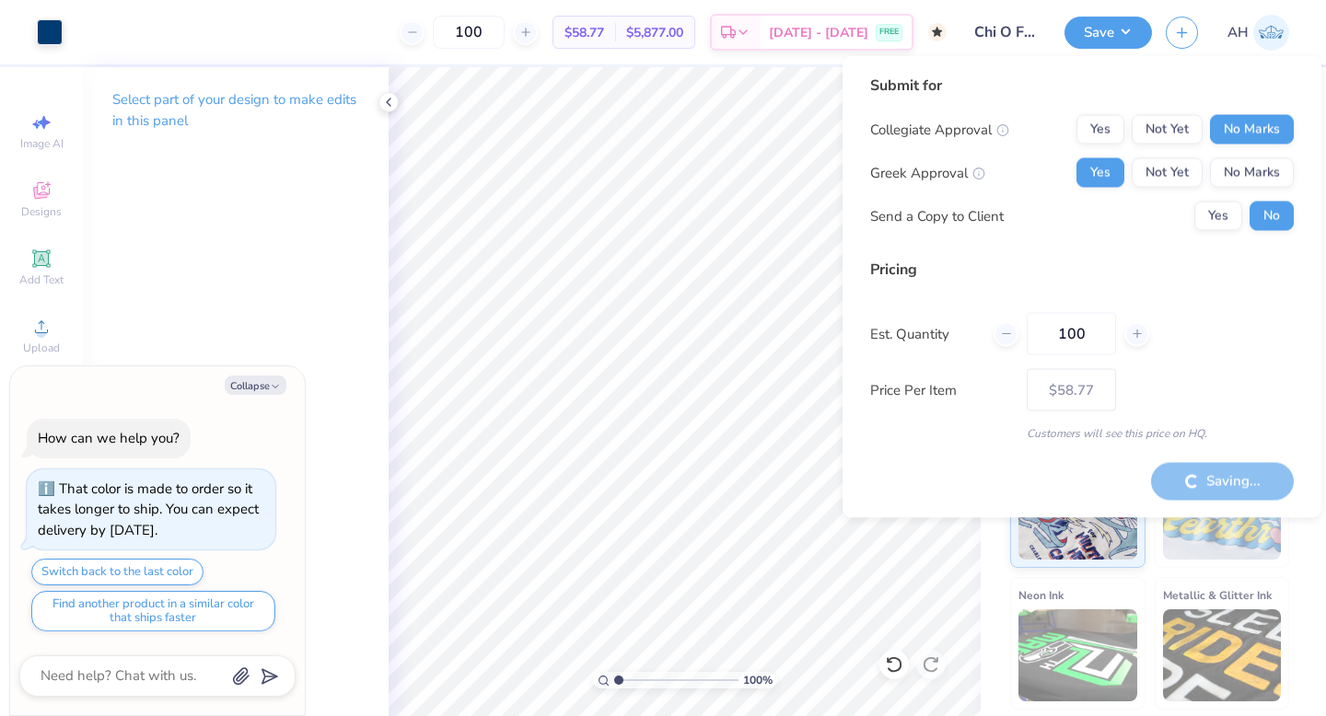
type textarea "x"
type input "– –"
type textarea "x"
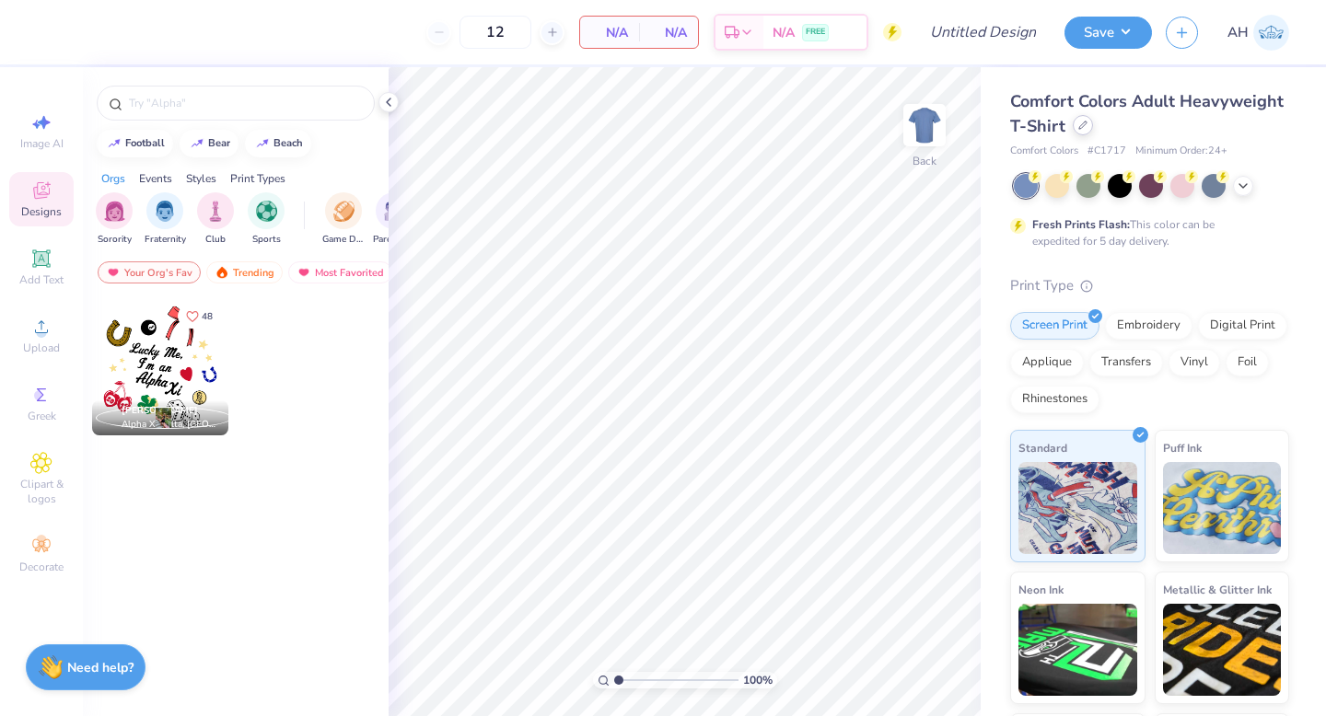
click at [1083, 133] on div at bounding box center [1082, 125] width 20 height 20
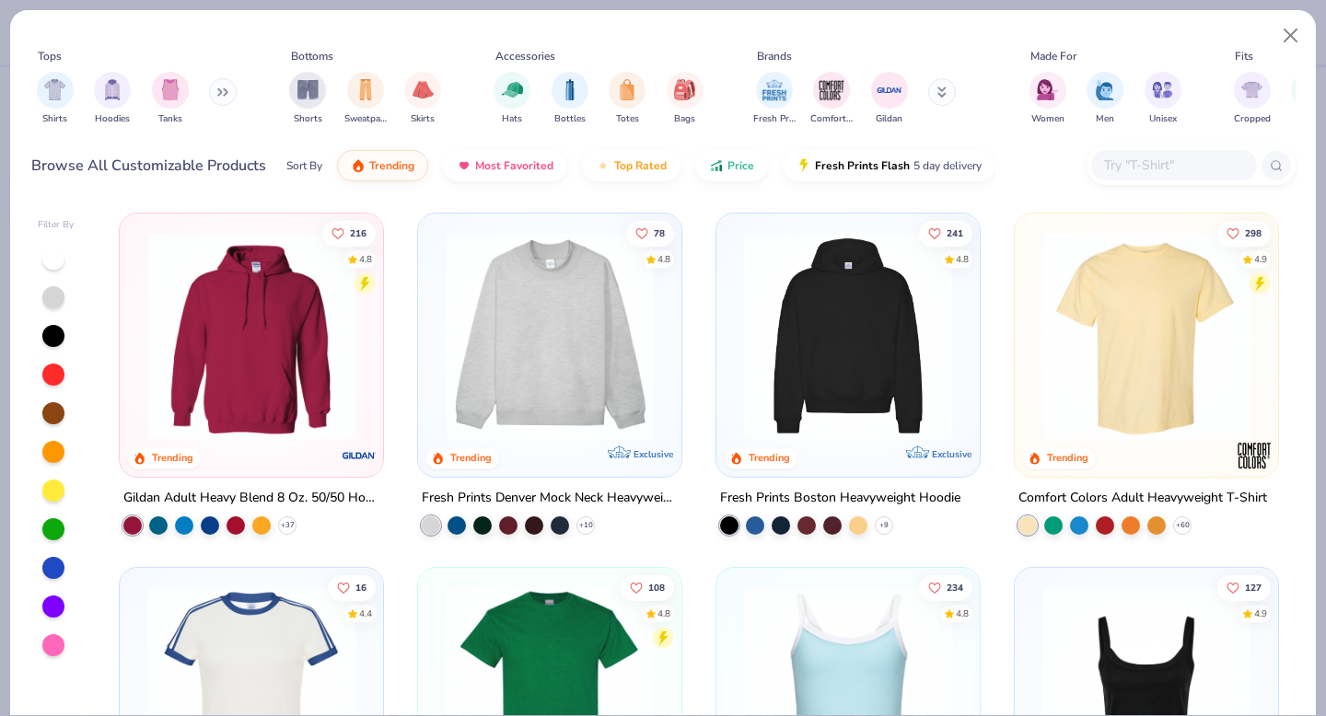
click at [1140, 159] on input "text" at bounding box center [1173, 165] width 142 height 21
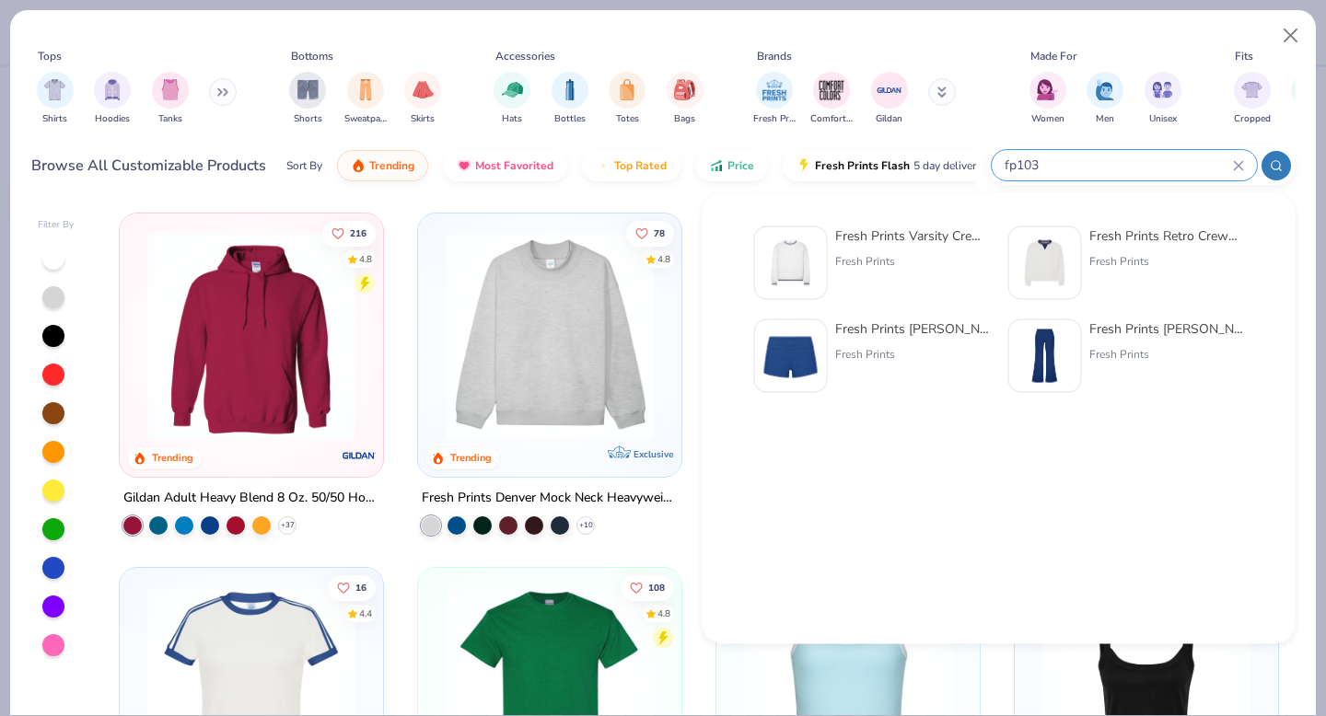
type input "fp103"
click at [793, 264] on img at bounding box center [790, 263] width 57 height 57
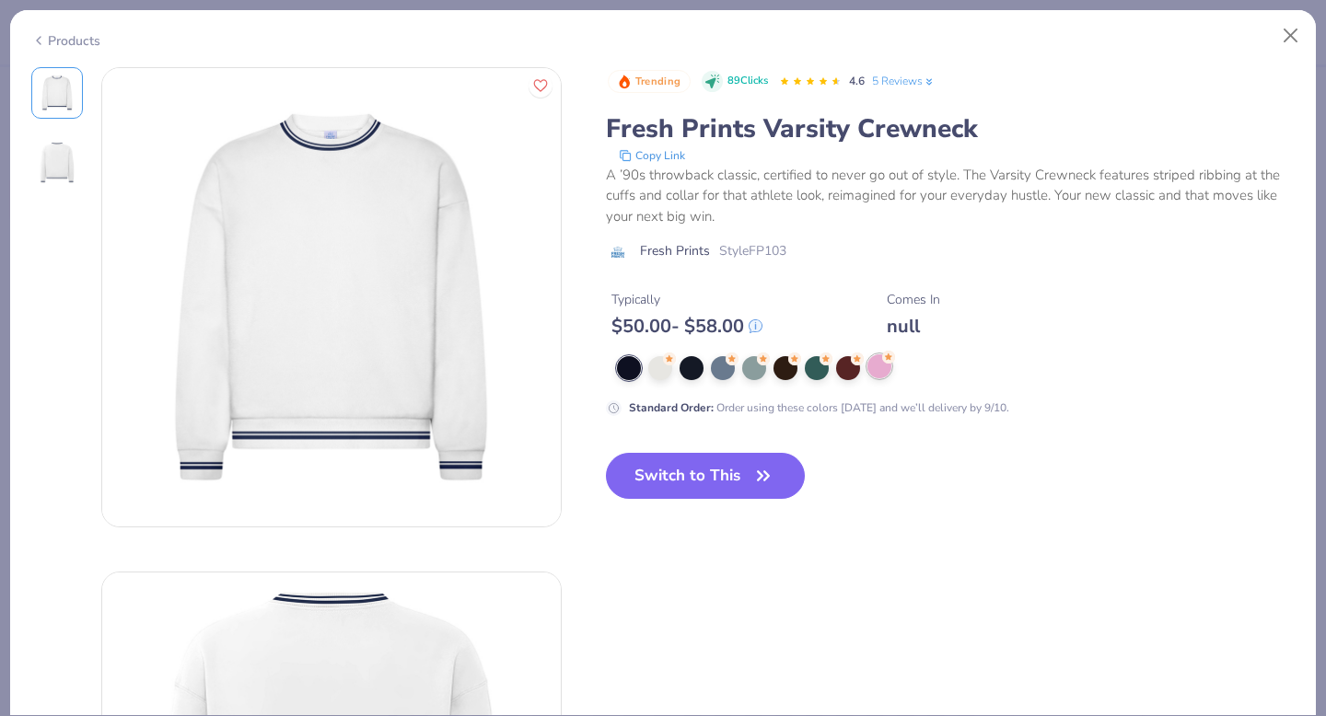
click at [877, 371] on div at bounding box center [879, 366] width 24 height 24
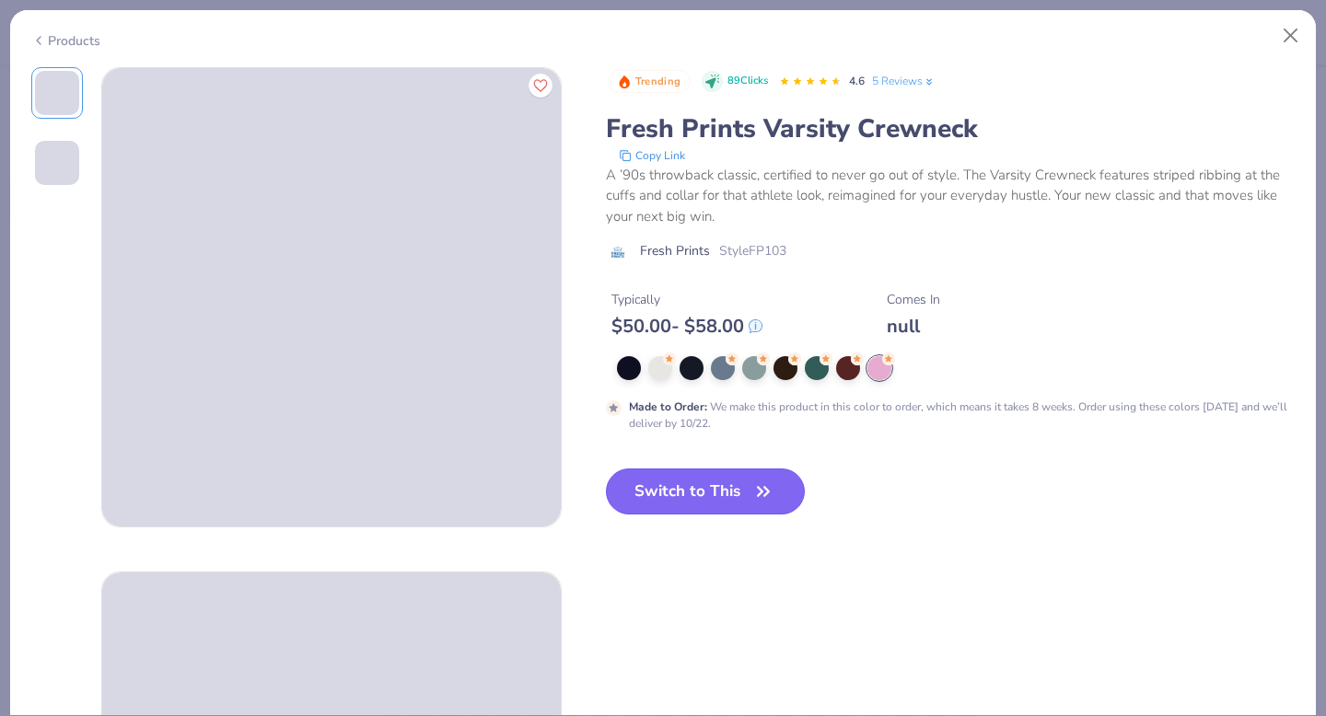
click at [724, 496] on button "Switch to This" at bounding box center [706, 492] width 200 height 46
type input "50"
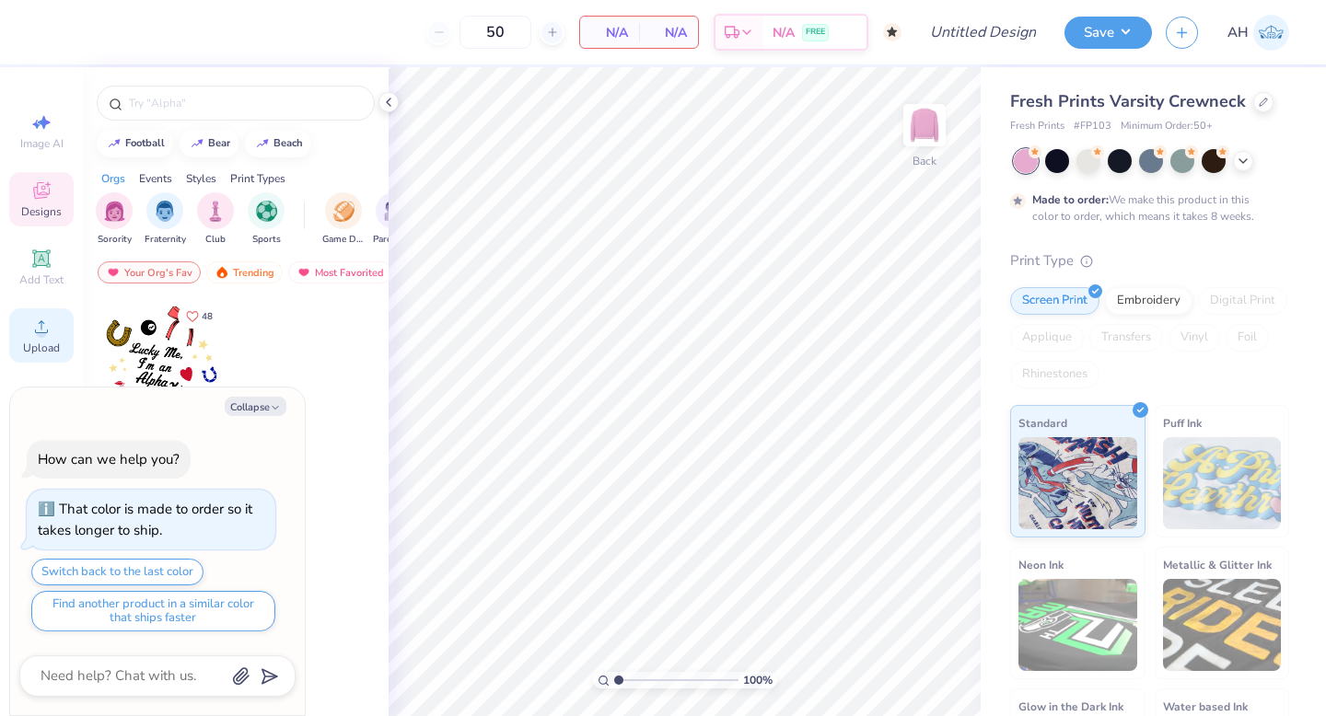
click at [27, 332] on div "Upload" at bounding box center [41, 335] width 64 height 54
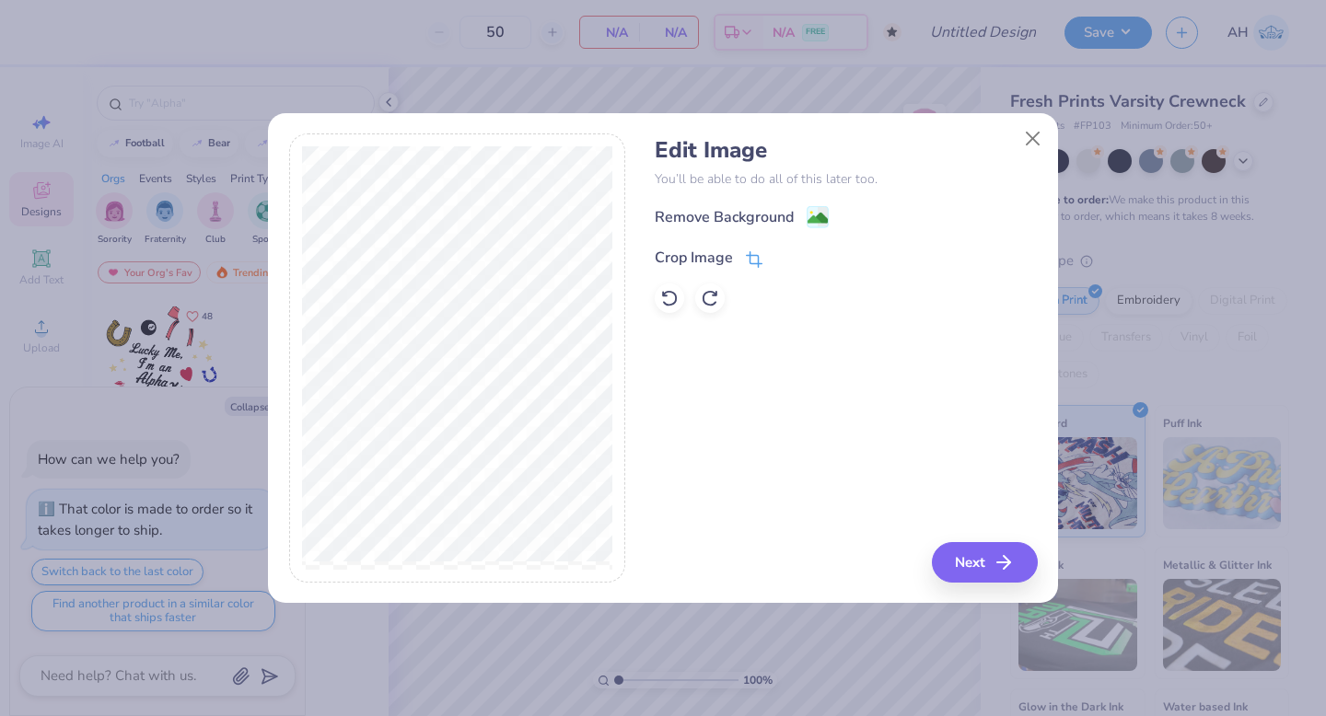
click at [759, 252] on icon at bounding box center [754, 259] width 17 height 17
click at [783, 257] on icon at bounding box center [785, 255] width 11 height 11
click at [817, 215] on image at bounding box center [817, 220] width 20 height 20
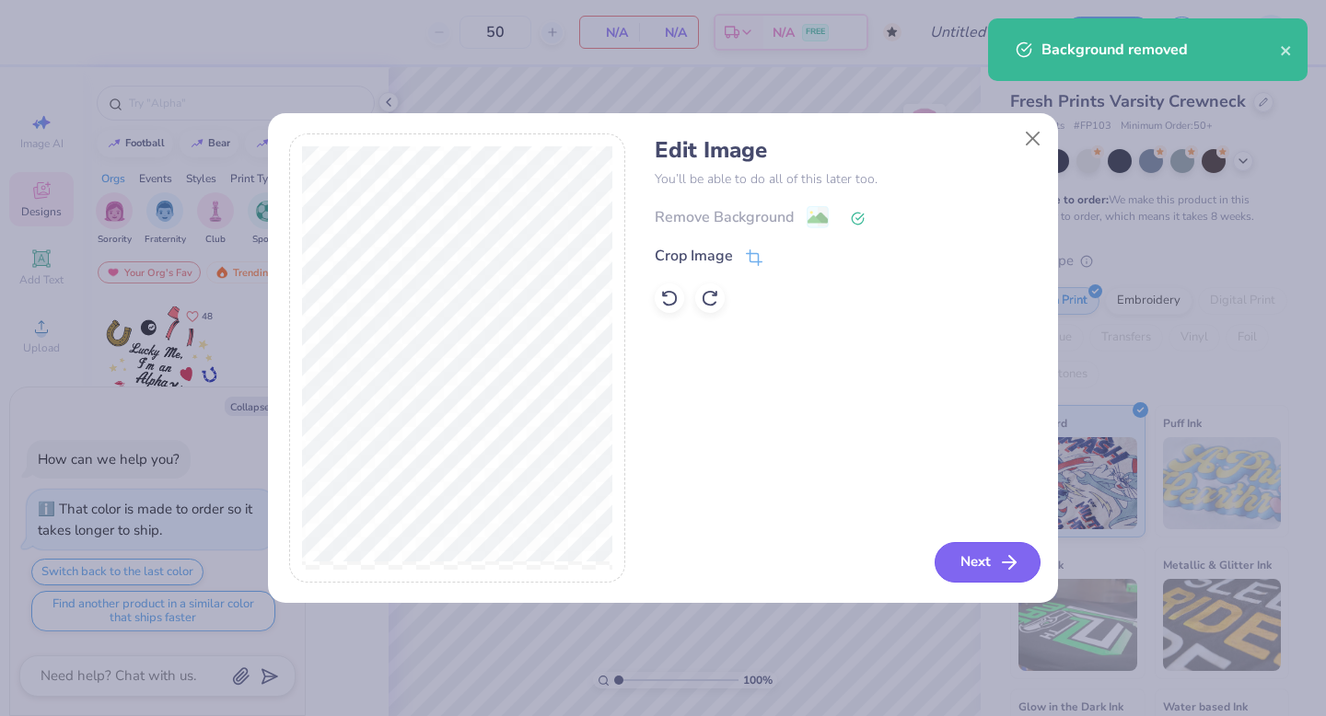
click at [955, 547] on button "Next" at bounding box center [987, 562] width 106 height 41
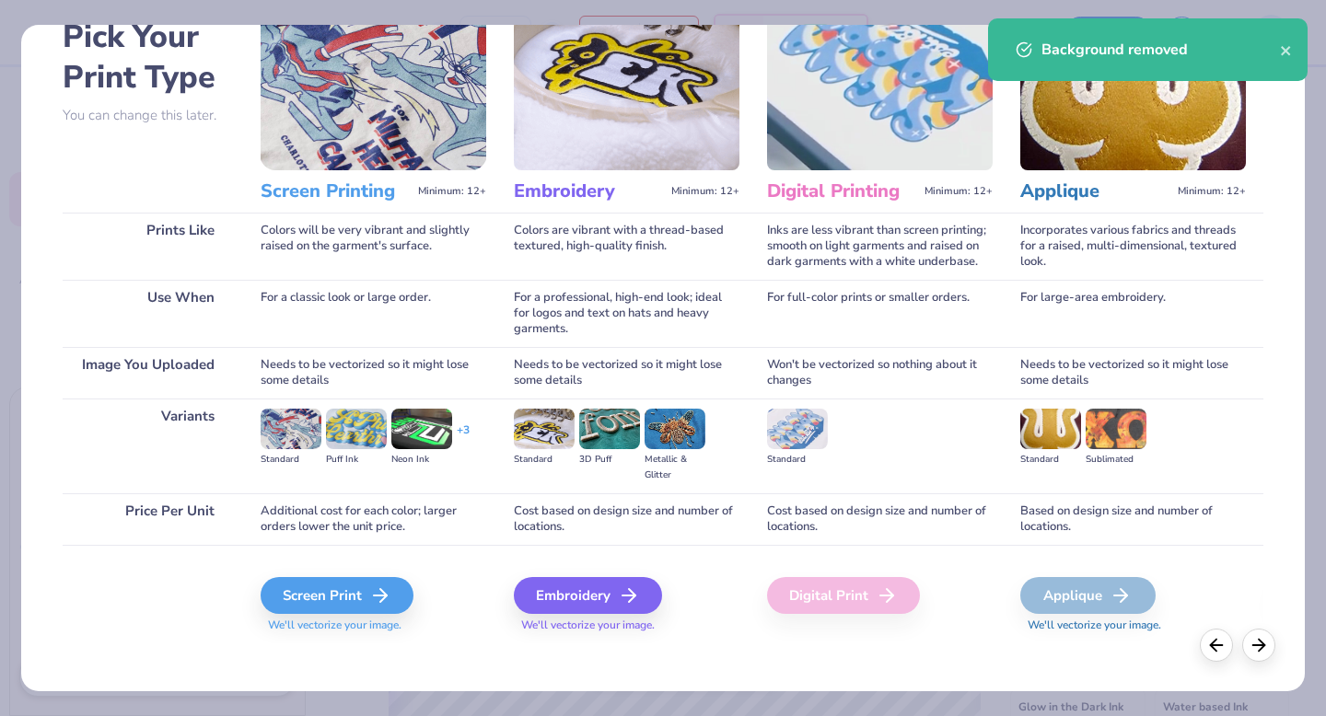
scroll to position [109, 0]
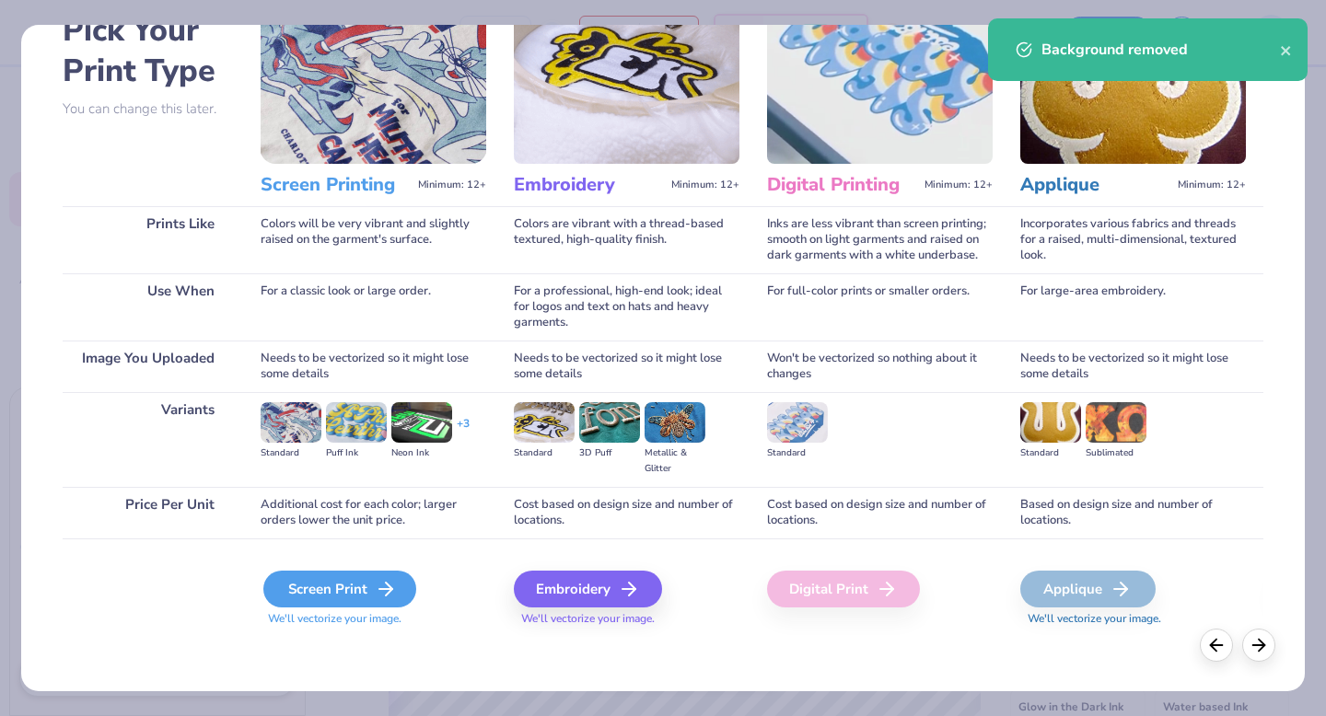
click at [352, 590] on div "Screen Print" at bounding box center [339, 589] width 153 height 37
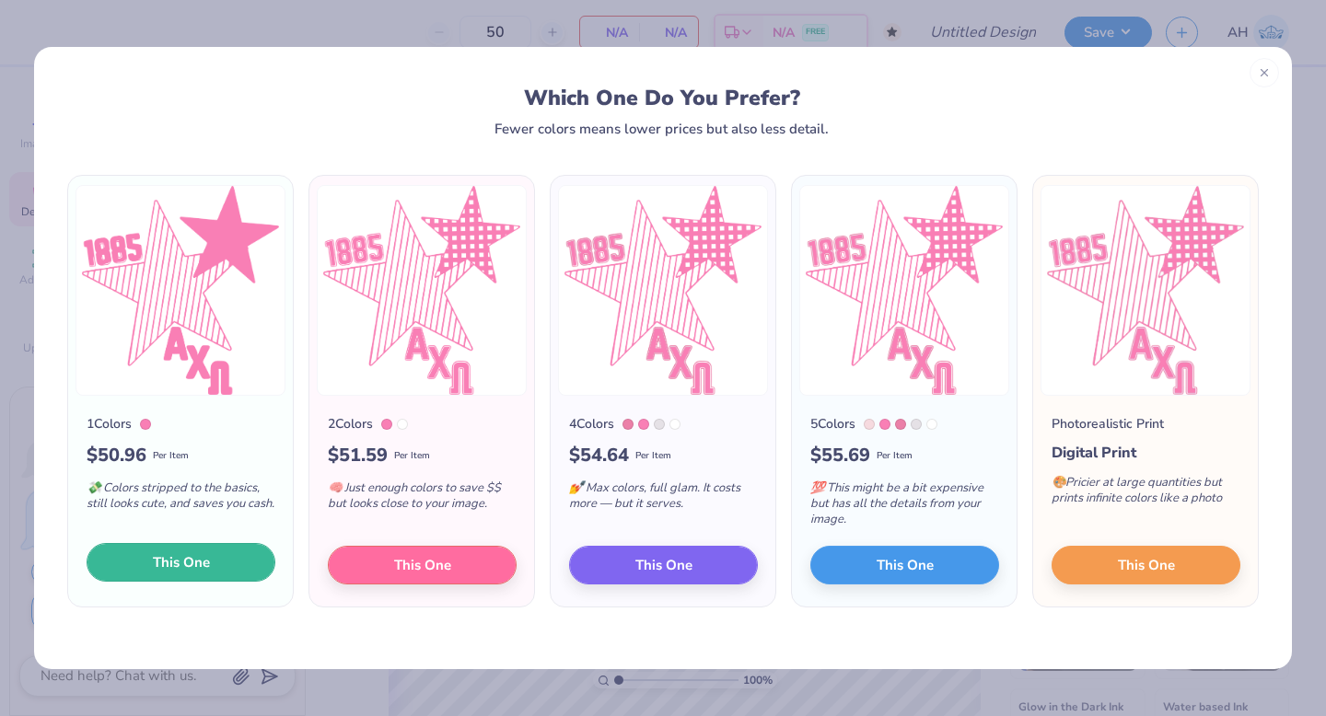
click at [178, 550] on button "This One" at bounding box center [181, 562] width 189 height 39
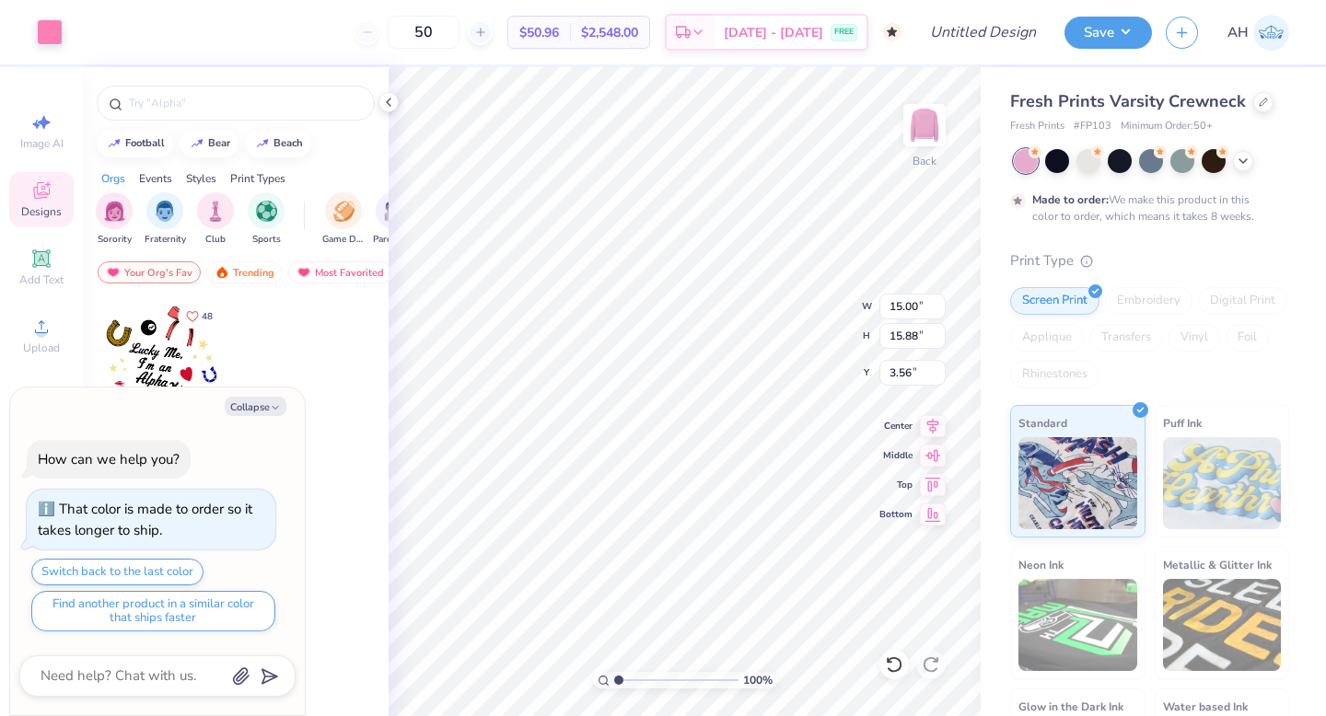
type textarea "x"
type input "12.34"
type input "13.06"
type input "6.38"
type textarea "x"
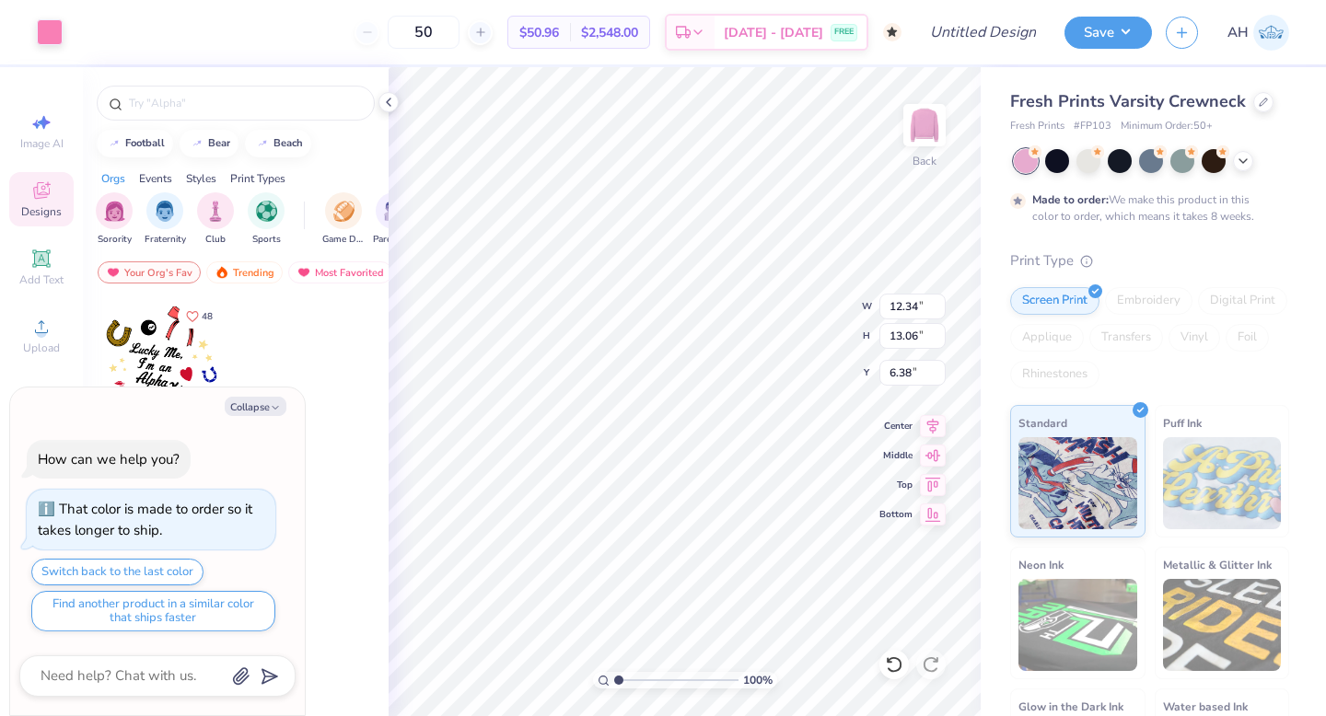
type input "8.91"
type input "9.43"
type input "10.01"
click at [925, 428] on icon at bounding box center [933, 423] width 26 height 22
type textarea "x"
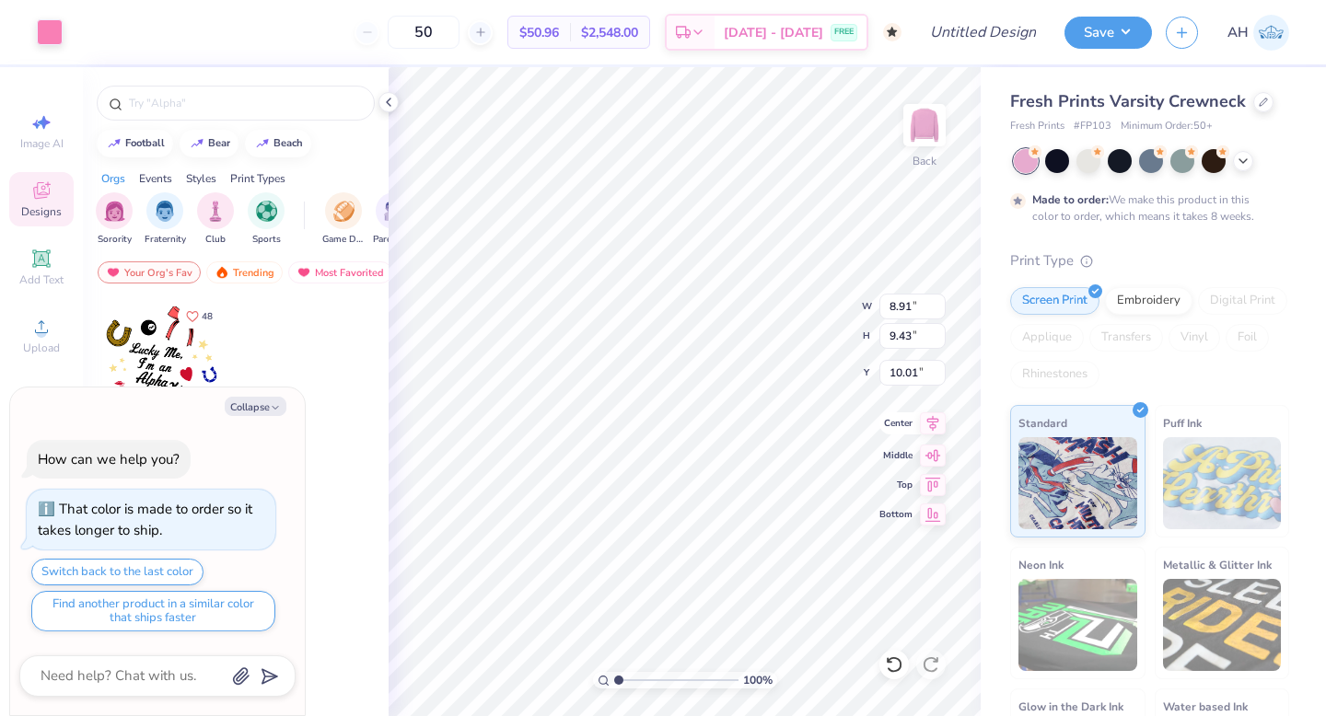
type input "3.00"
type textarea "x"
drag, startPoint x: 468, startPoint y: 30, endPoint x: 382, endPoint y: 26, distance: 85.7
click at [383, 26] on div "50" at bounding box center [423, 32] width 138 height 33
type input "100"
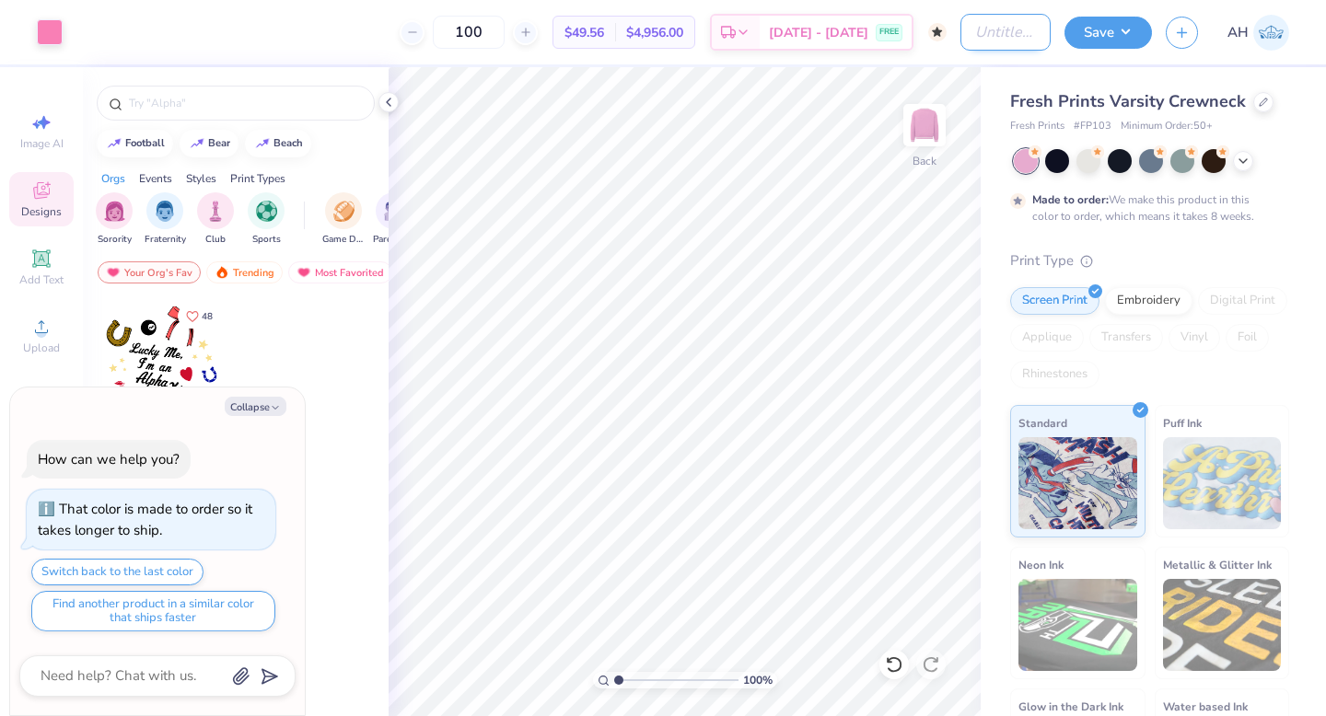
click at [976, 19] on input "Design Title" at bounding box center [1005, 32] width 90 height 37
type input "C"
type textarea "x"
type input "CH"
type textarea "x"
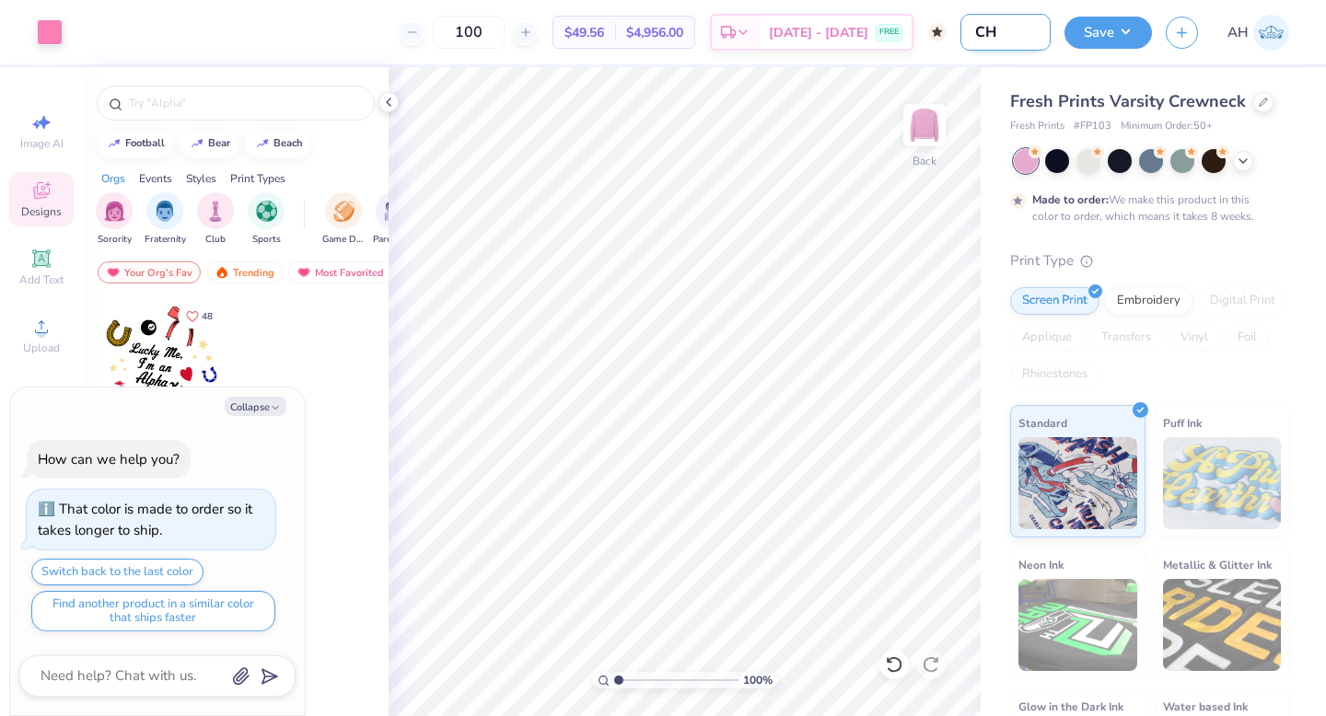
type input "C"
type textarea "x"
type input "Ch"
type textarea "x"
type input "Chi"
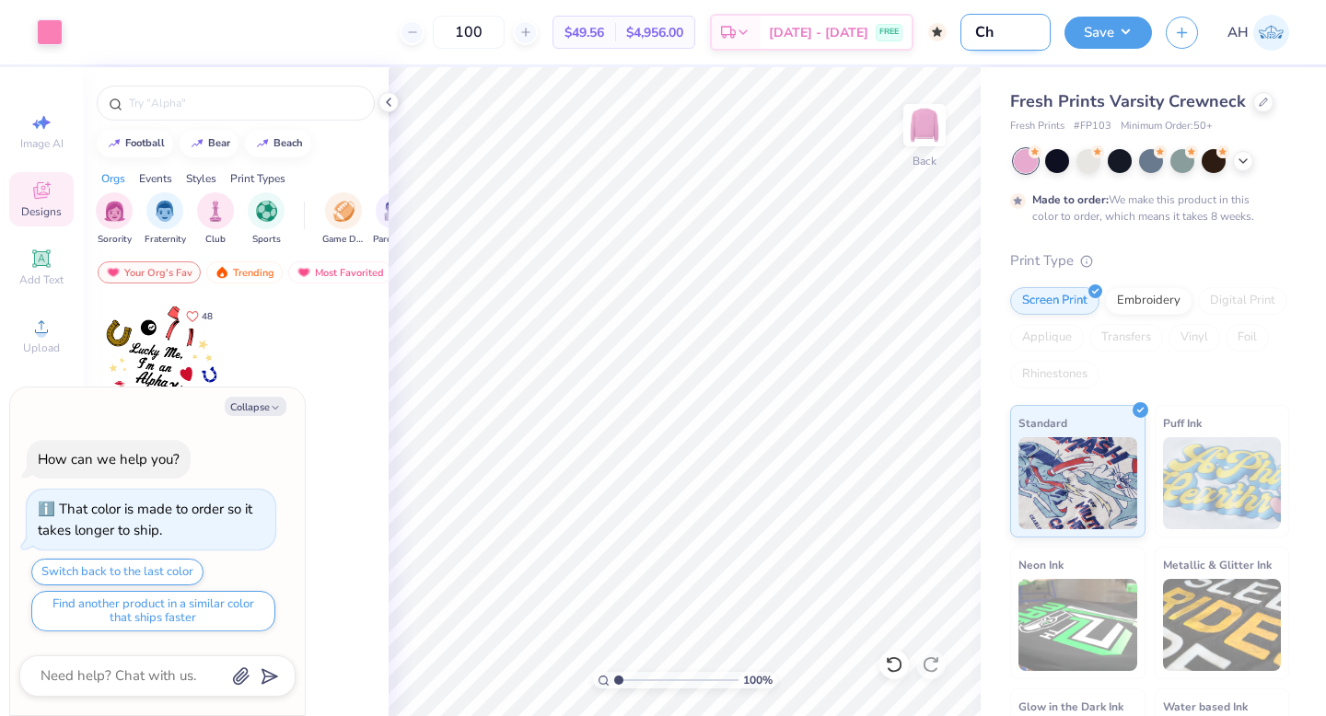
type textarea "x"
type input "Chi"
type textarea "x"
type input "Chi o"
type textarea "x"
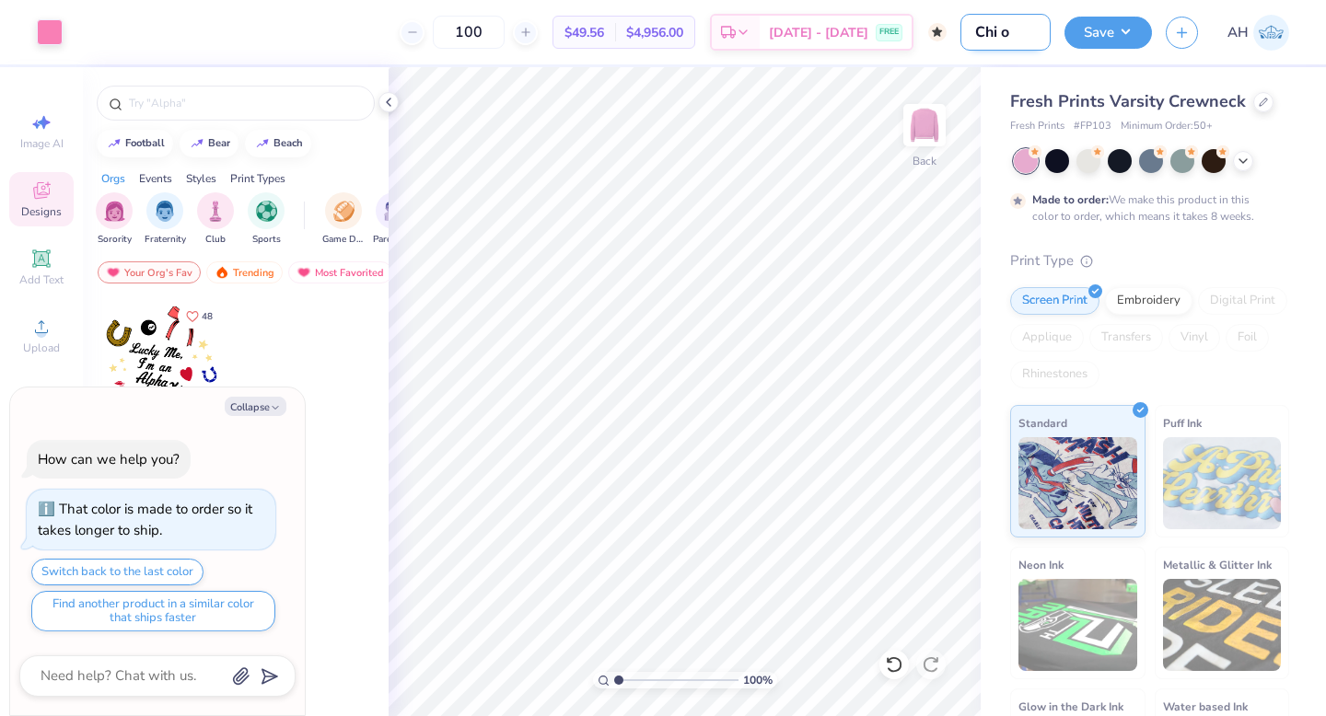
type input "Chi o"
type textarea "x"
type input "Chi o F"
type textarea "x"
type input "Chi o Fa"
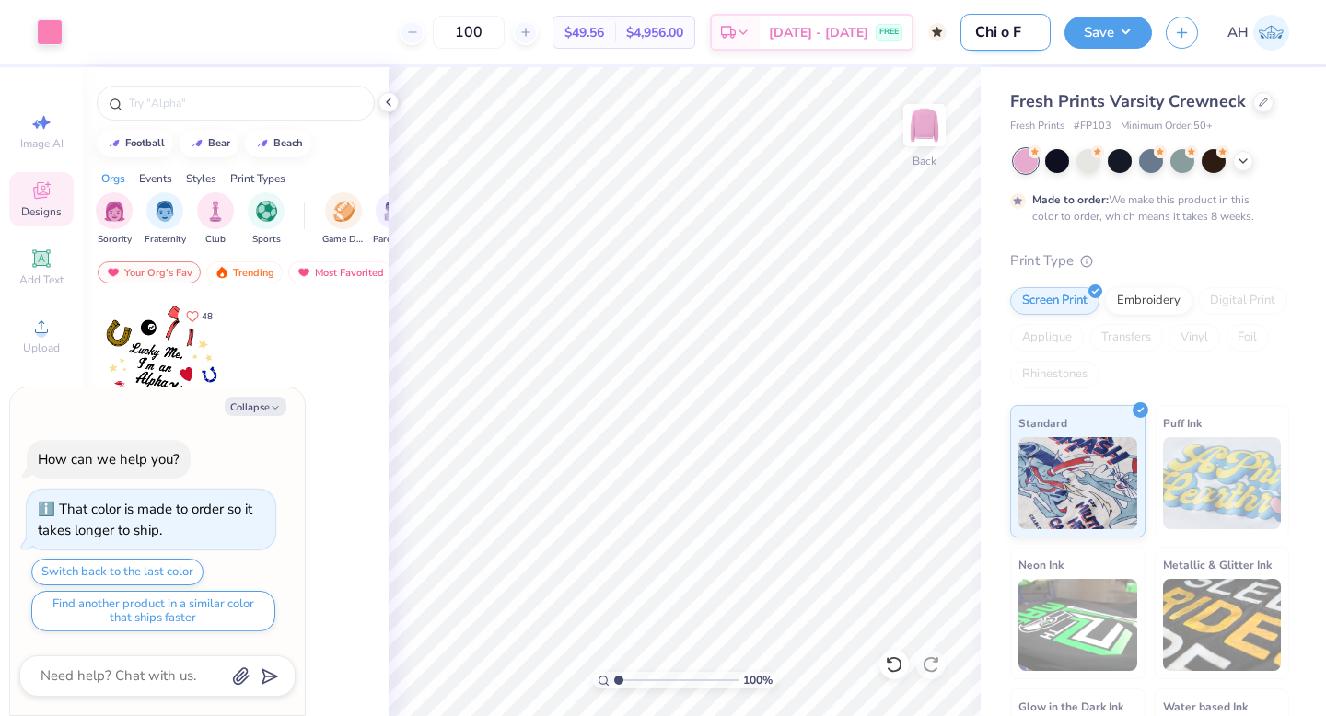
type textarea "x"
type input "Chi o Fal"
type textarea "x"
type input "Chi o Fall"
type textarea "x"
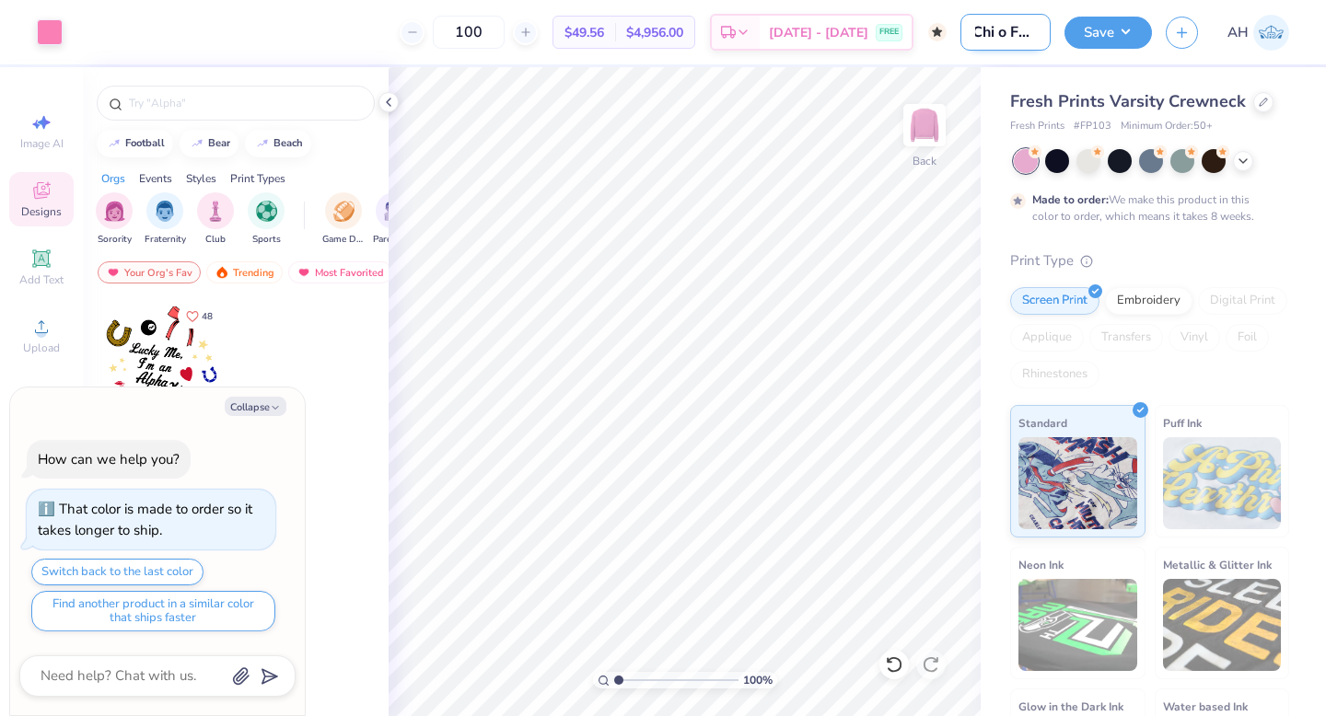
type input "Chi o Fall"
type textarea "x"
type input "Chi o Fall P"
type textarea "x"
type input "Chi o Fall PR"
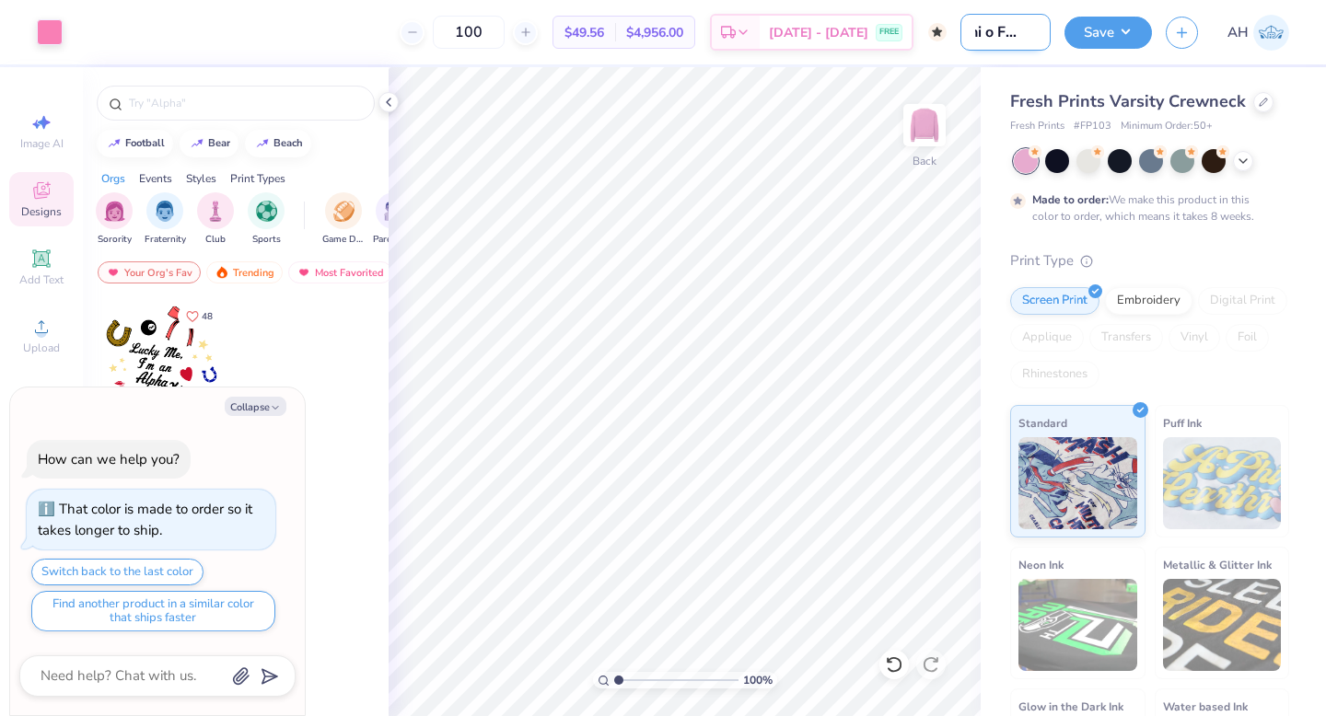
type textarea "x"
type input "Chi o Fall PR"
type textarea "x"
type input "Chi o Fall PR 2"
type textarea "x"
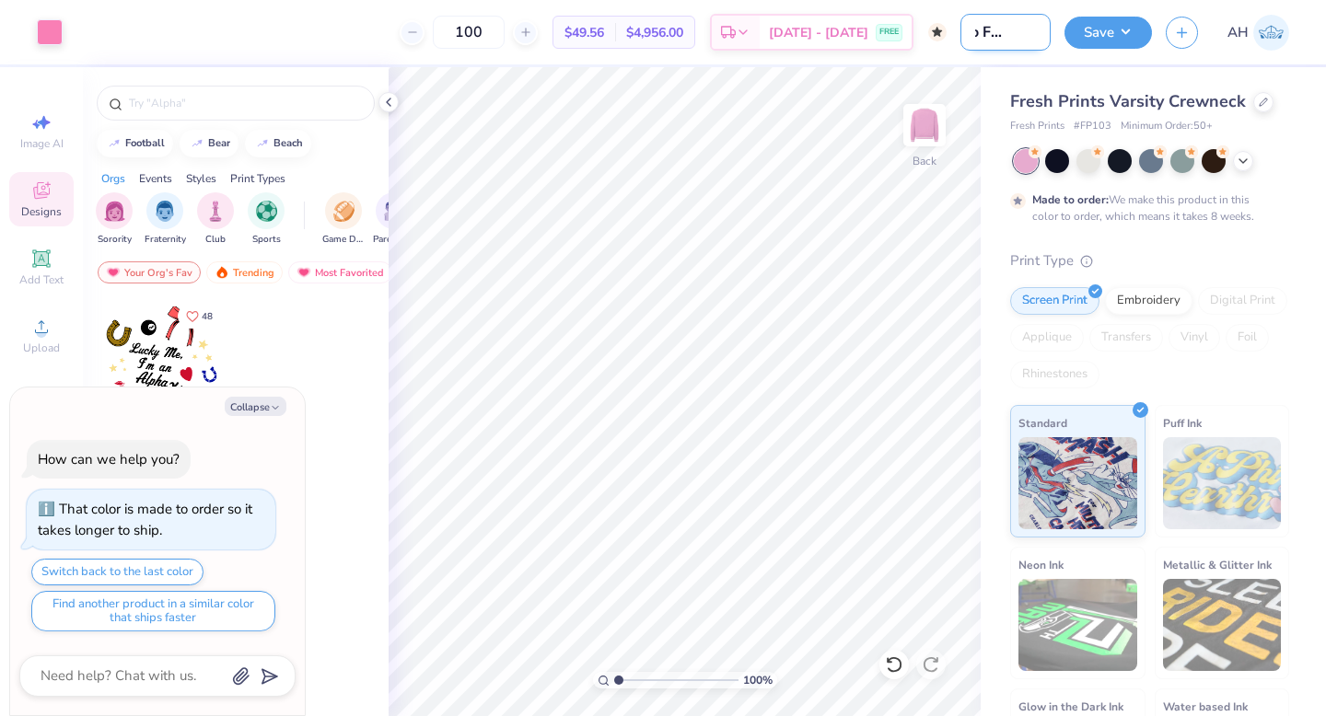
scroll to position [0, 40]
type input "Chi o Fall PR 2"
click at [1115, 52] on div "Save AH" at bounding box center [1194, 32] width 261 height 64
click at [1113, 36] on button "Save" at bounding box center [1107, 30] width 87 height 32
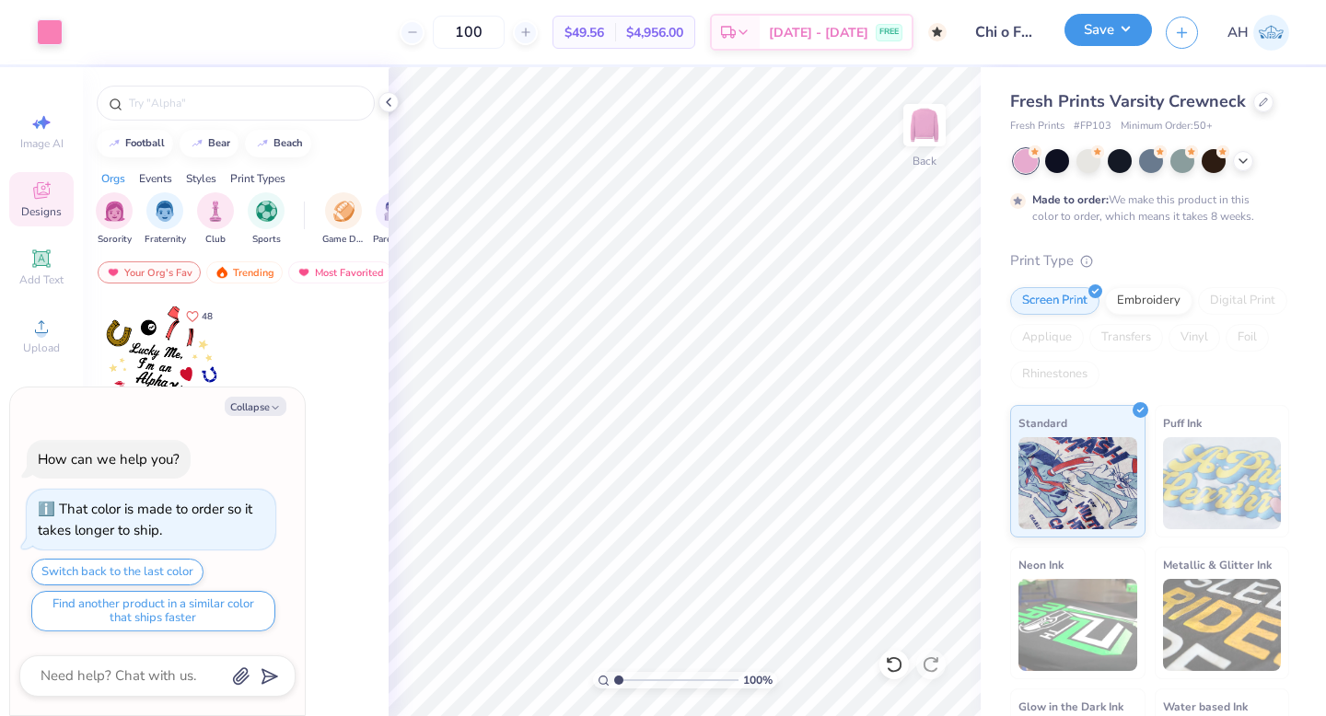
type textarea "x"
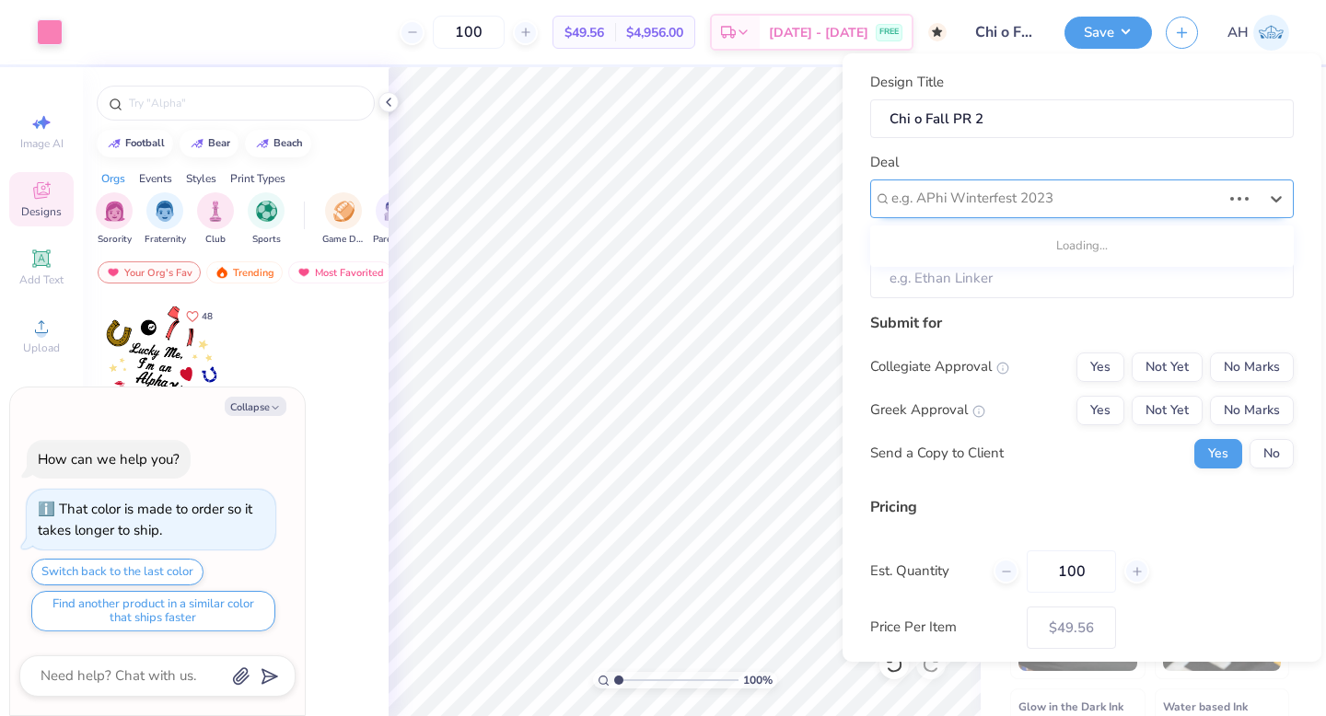
click at [1071, 203] on div at bounding box center [1056, 198] width 330 height 25
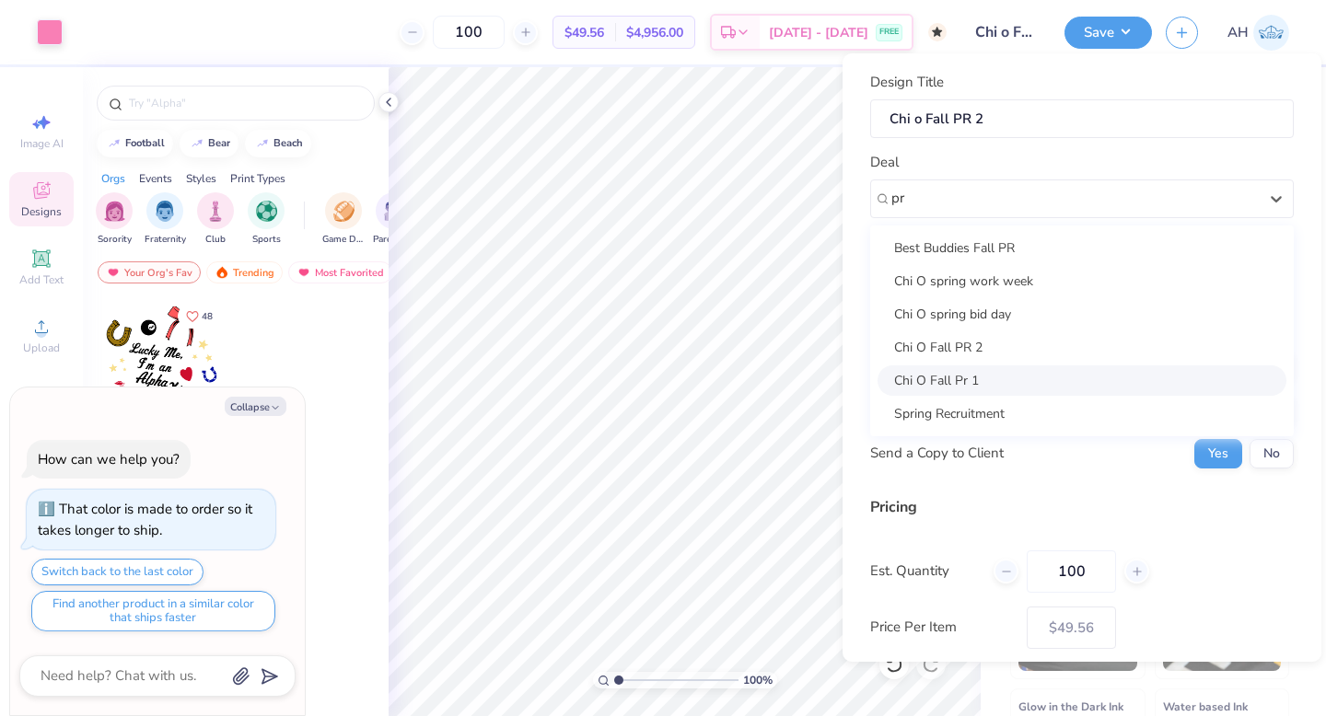
click at [996, 382] on div "Chi O Fall Pr 1" at bounding box center [1081, 380] width 409 height 30
type input "pr"
type textarea "x"
type input "[PERSON_NAME]"
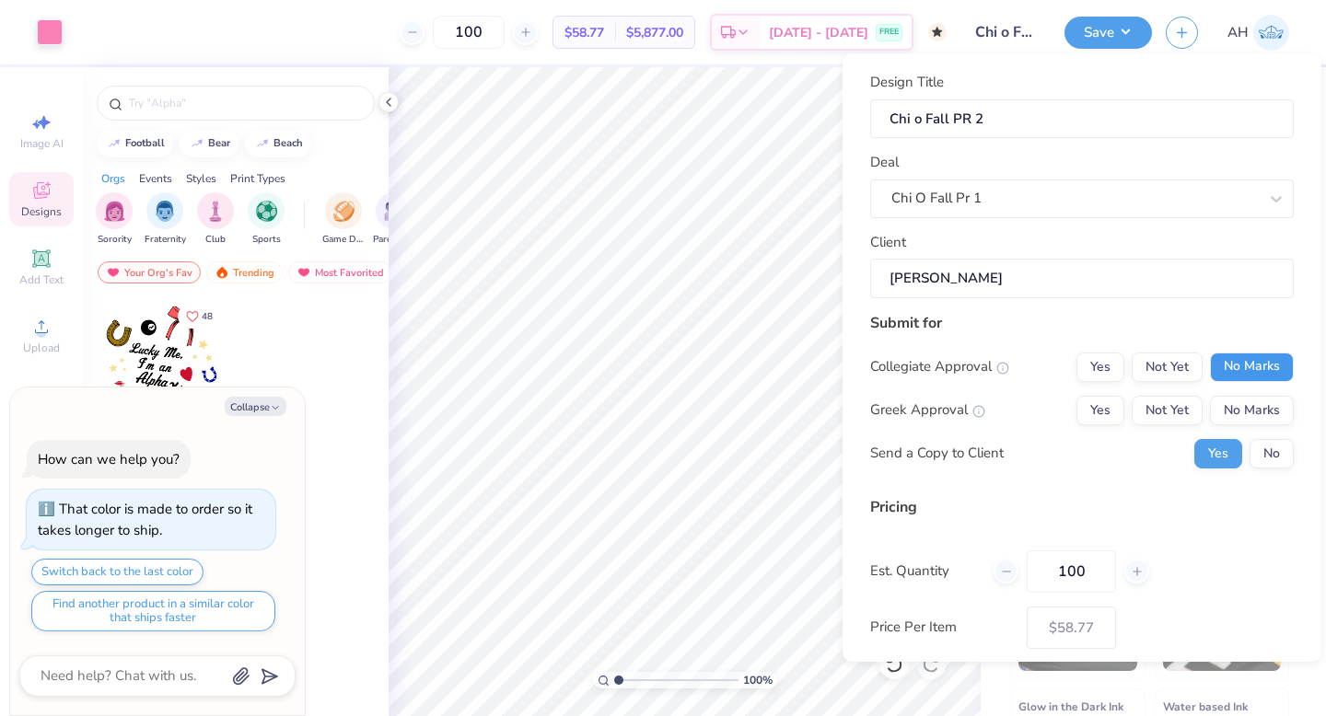
click at [1242, 374] on button "No Marks" at bounding box center [1252, 367] width 84 height 29
click at [1087, 410] on button "Yes" at bounding box center [1100, 410] width 48 height 29
type input "$58.77"
click at [1269, 458] on button "No" at bounding box center [1271, 453] width 44 height 29
type textarea "x"
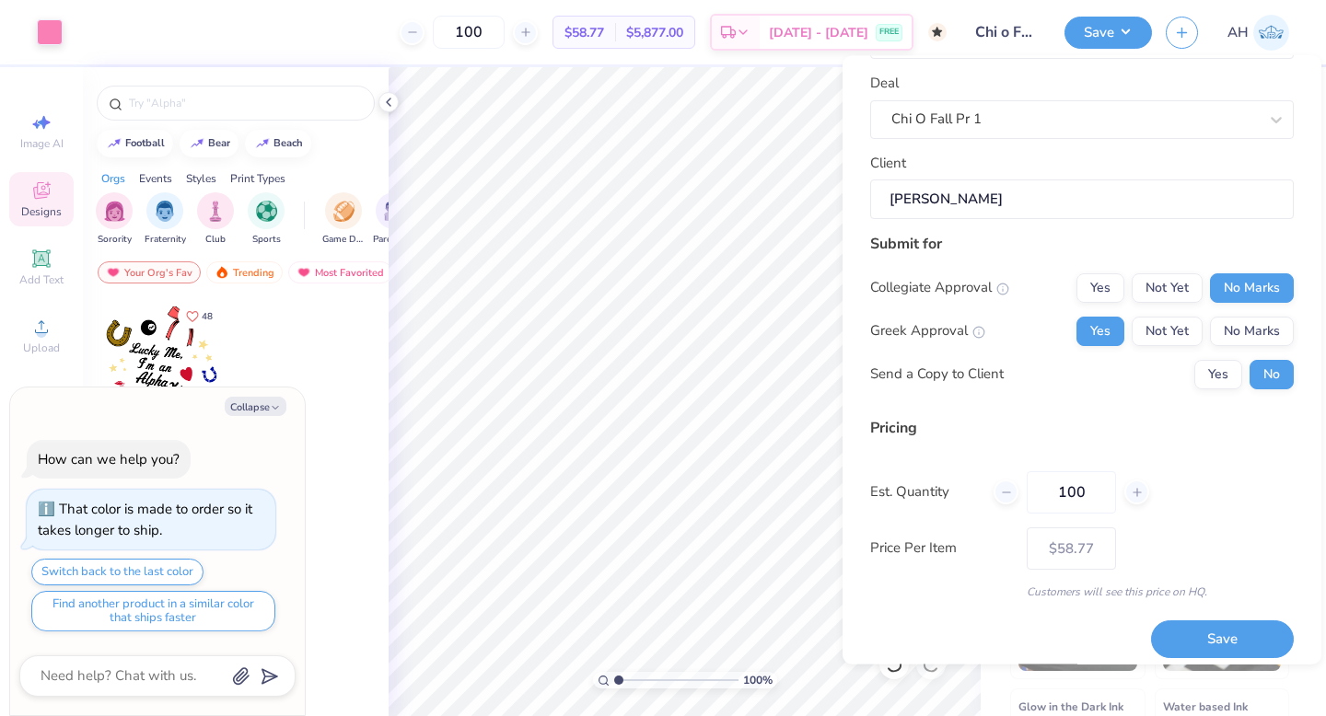
scroll to position [93, 0]
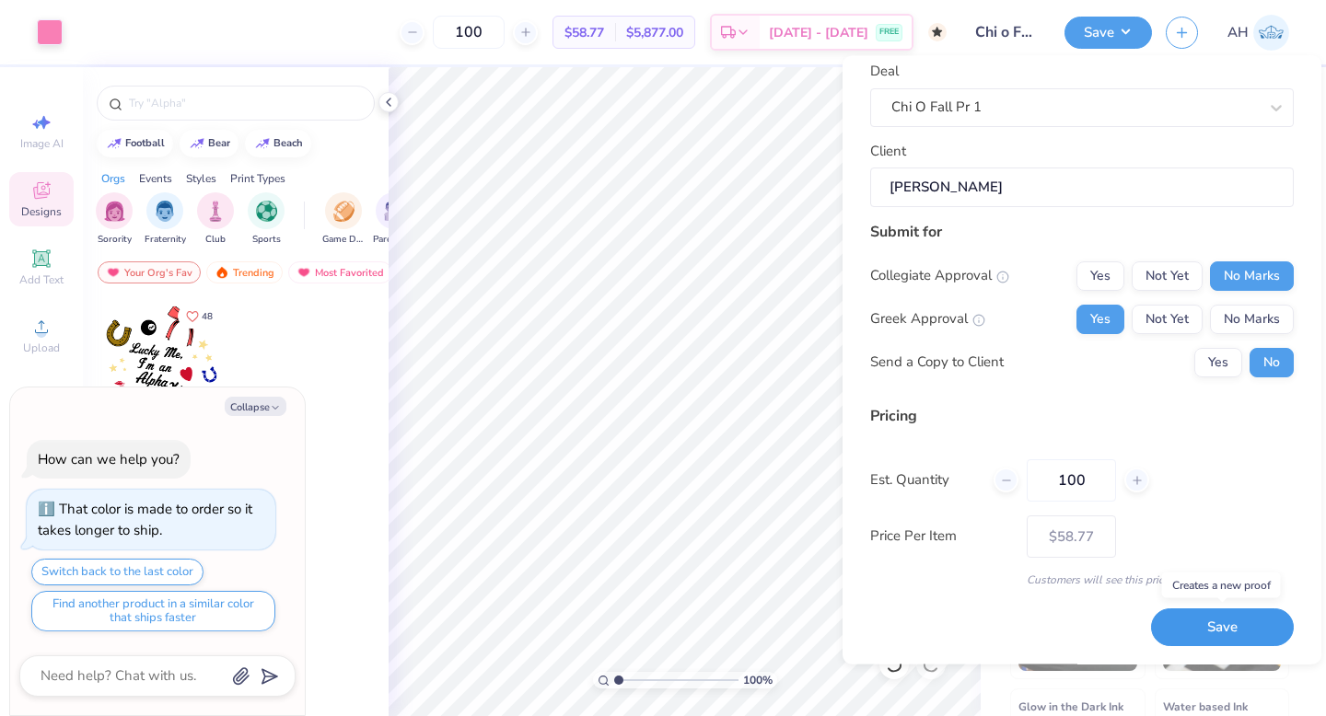
click at [1178, 627] on button "Save" at bounding box center [1222, 628] width 143 height 38
type input "$58.77"
type textarea "x"
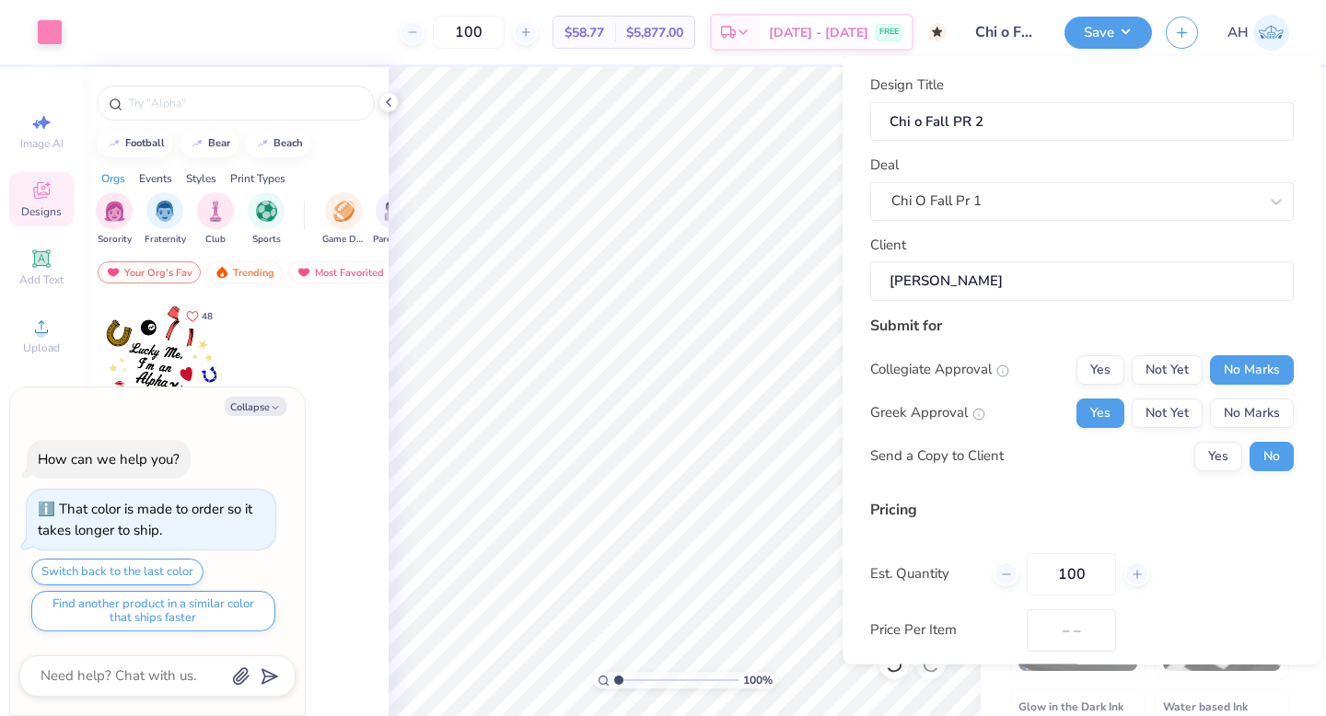
type input "$49.56"
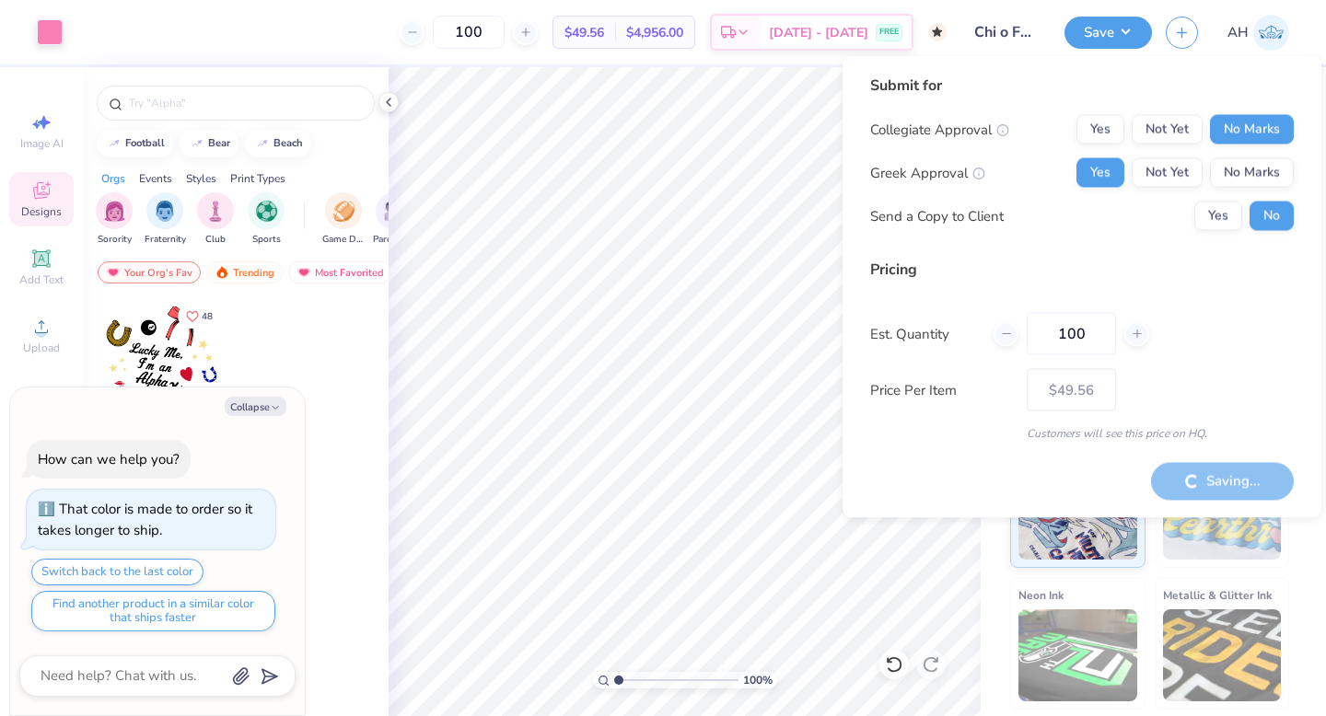
type textarea "x"
